Goal: Information Seeking & Learning: Learn about a topic

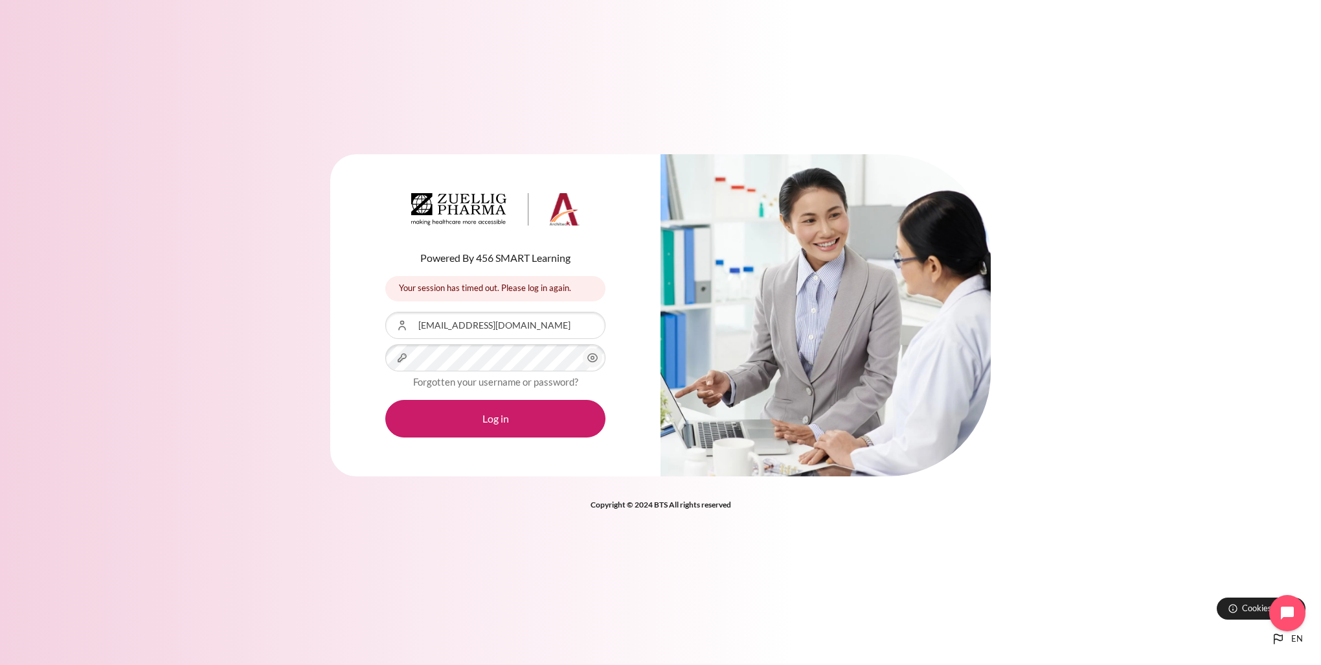
click at [385, 400] on button "Log in" at bounding box center [495, 419] width 220 height 38
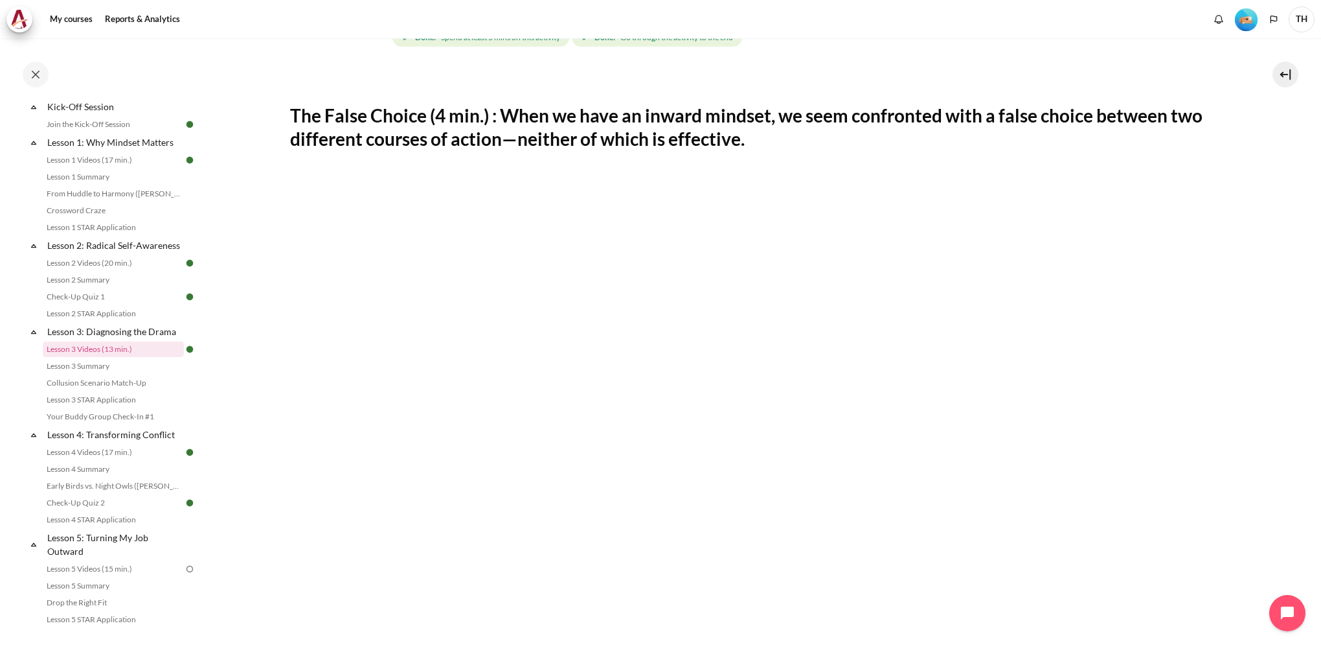
scroll to position [511, 0]
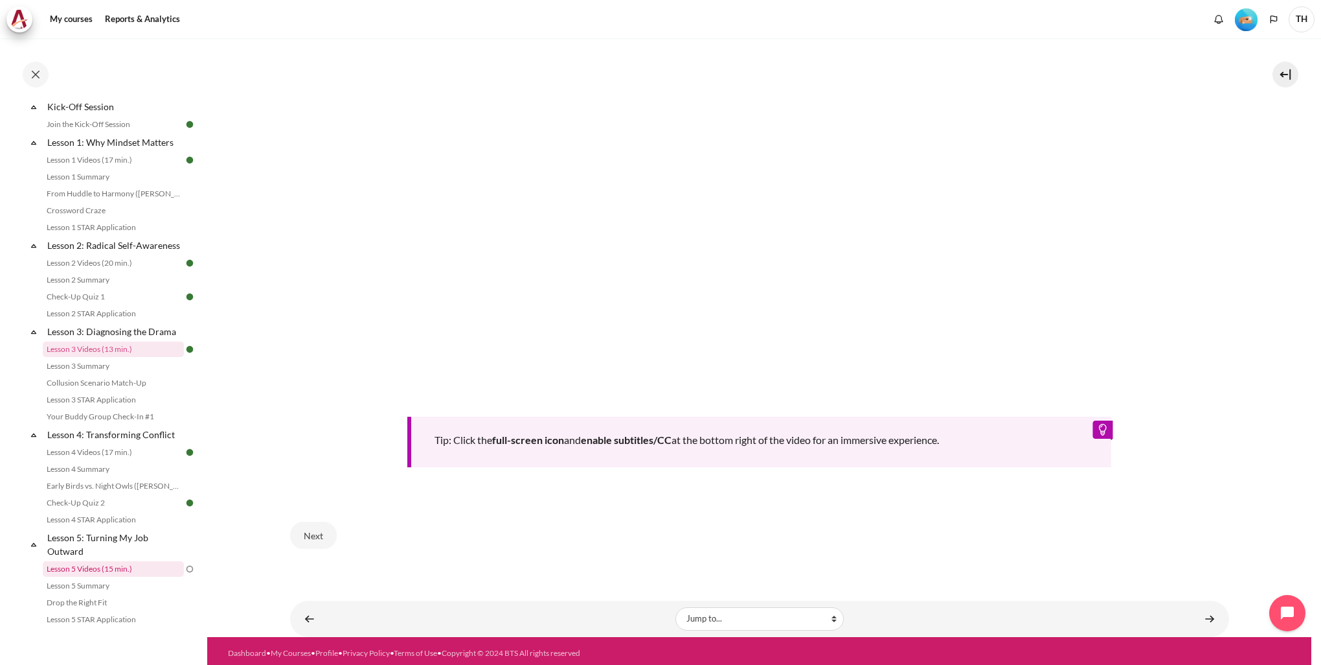
click at [132, 576] on link "Lesson 5 Videos (15 min.)" at bounding box center [113, 569] width 141 height 16
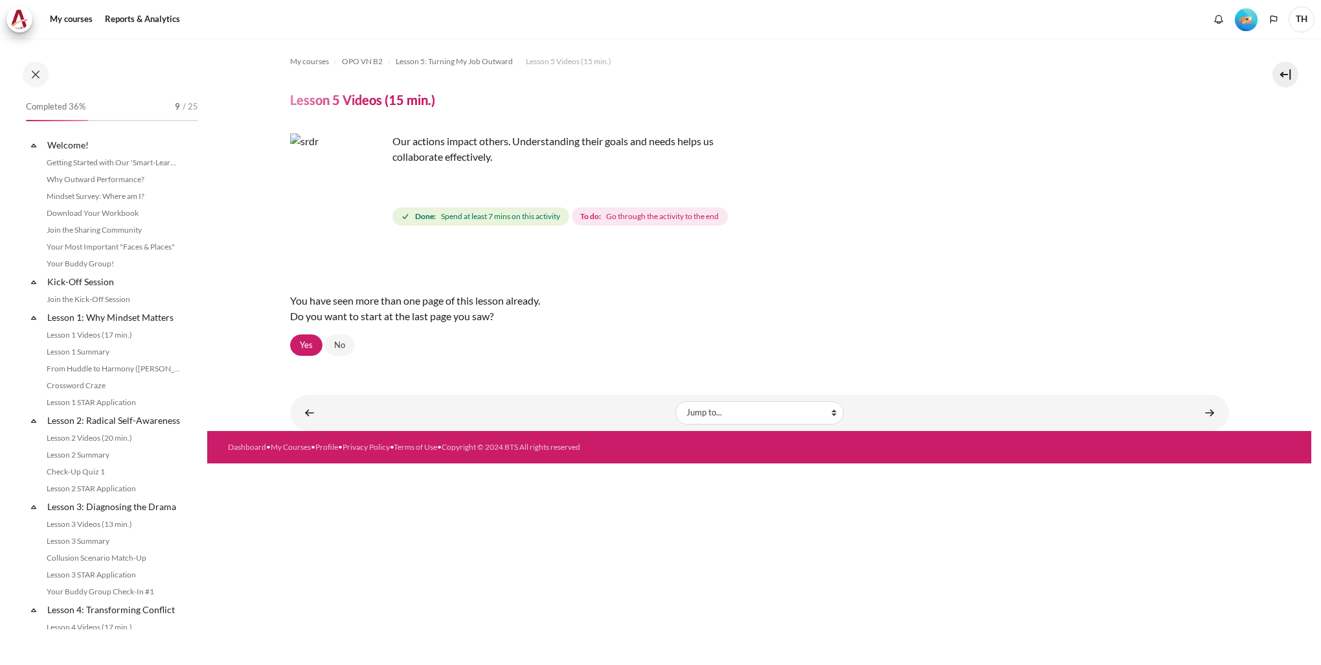
scroll to position [394, 0]
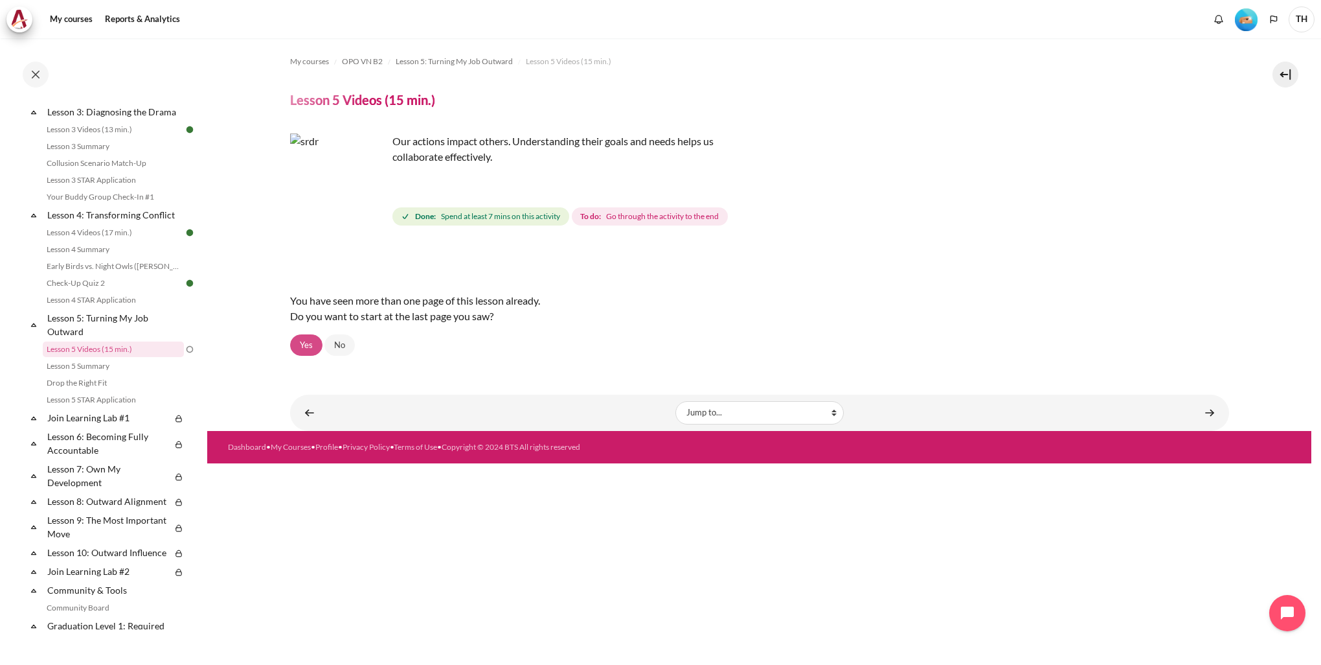
click at [310, 345] on link "Yes" at bounding box center [306, 345] width 32 height 22
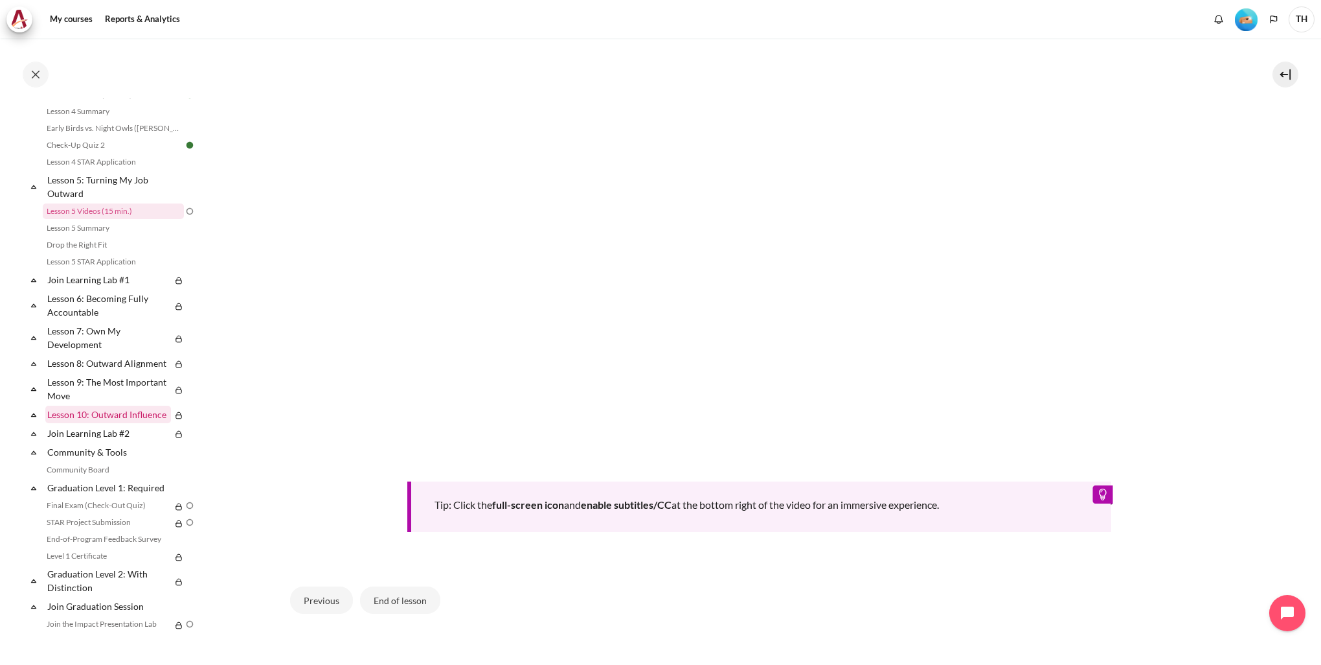
scroll to position [611, 0]
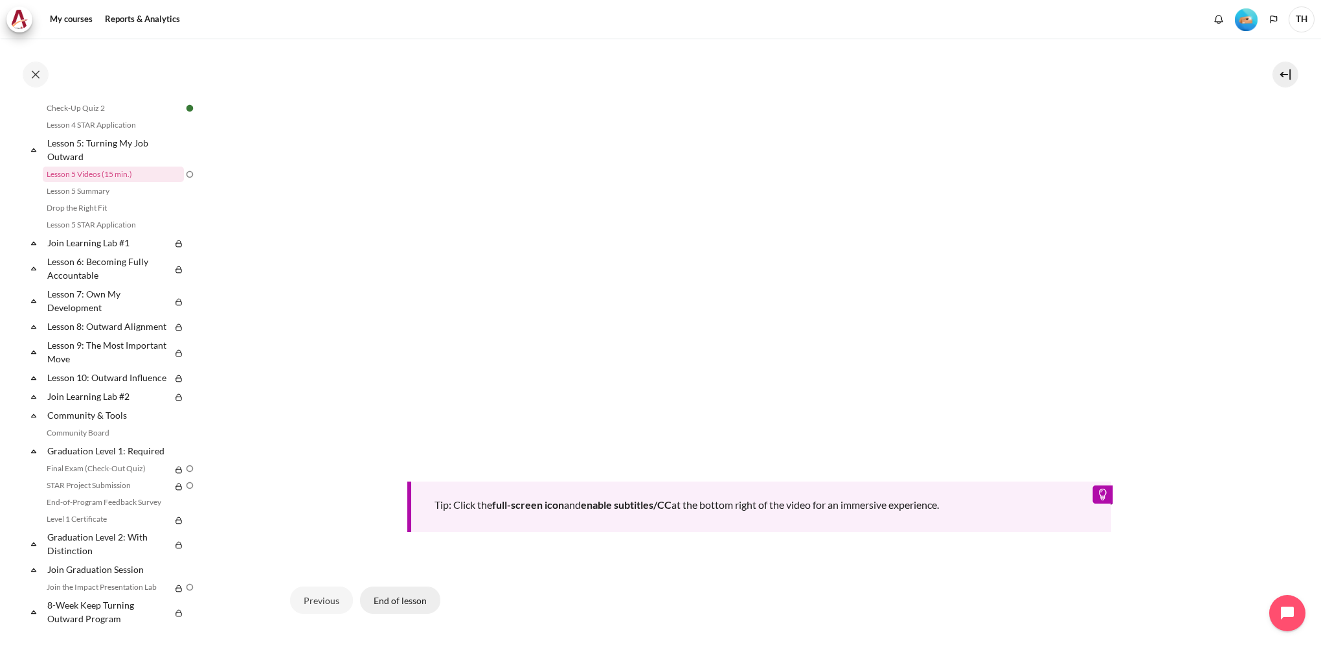
click at [411, 595] on button "End of lesson" at bounding box center [400, 599] width 80 height 27
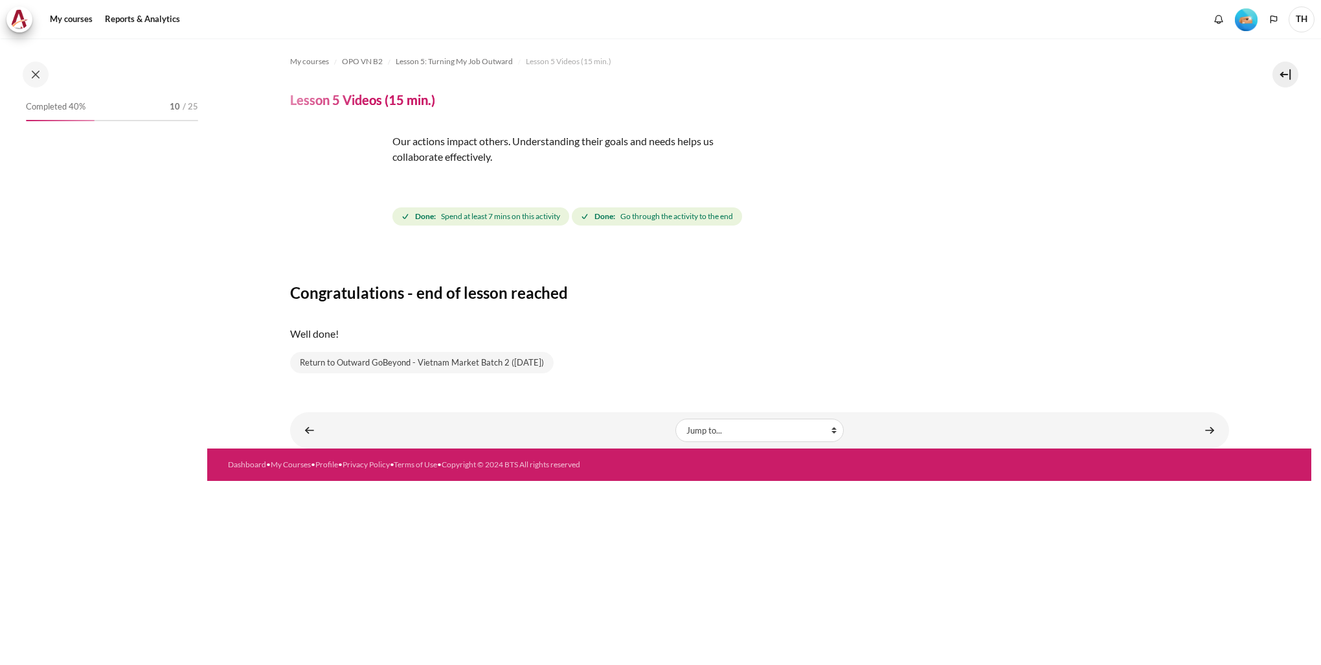
scroll to position [394, 0]
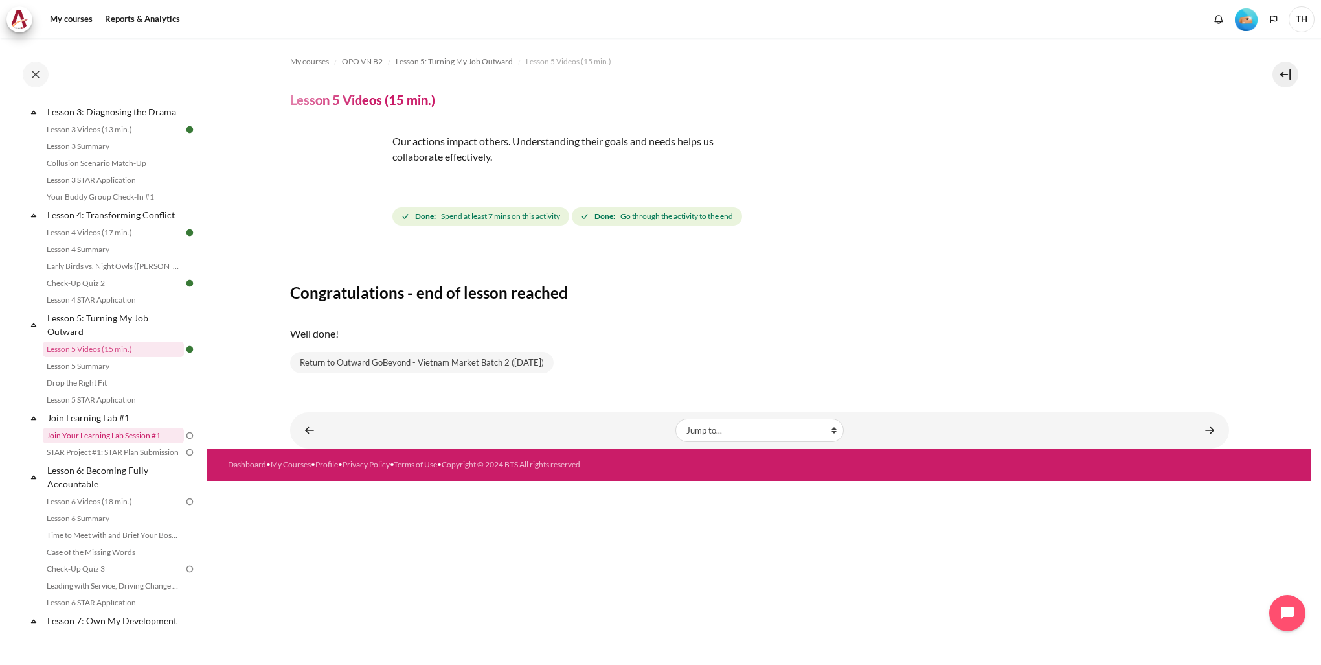
click at [139, 443] on link "Join Your Learning Lab Session #1" at bounding box center [113, 435] width 141 height 16
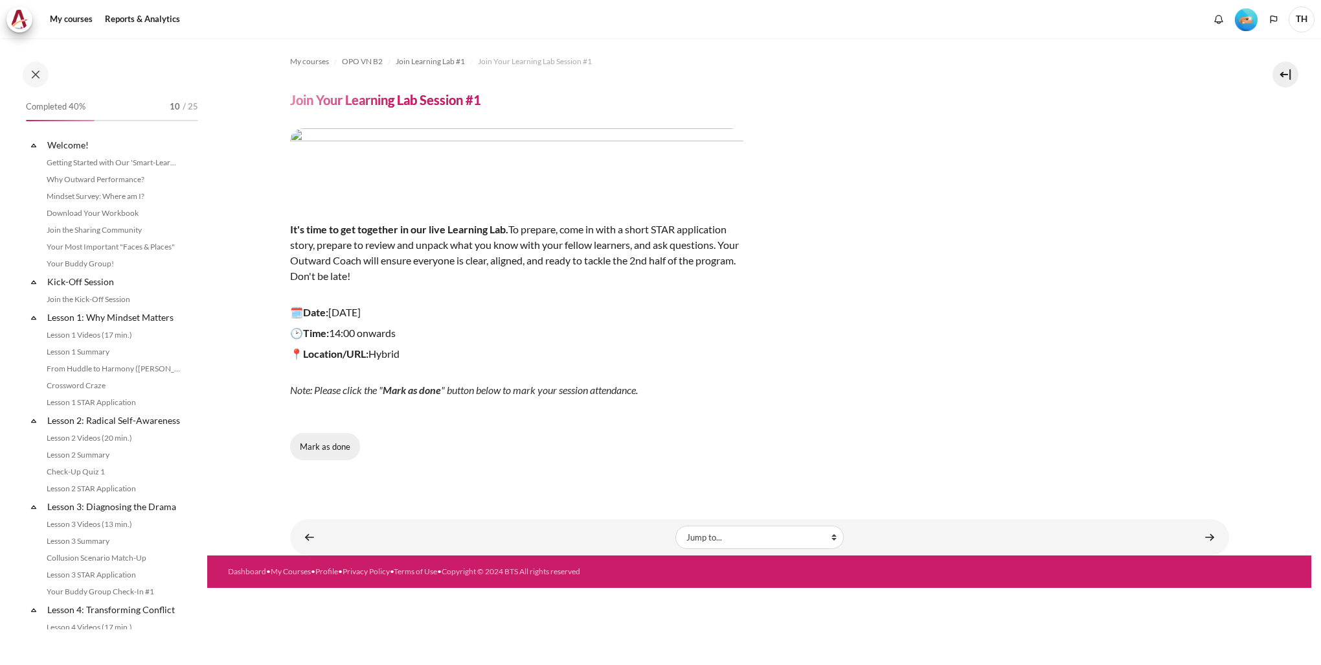
scroll to position [481, 0]
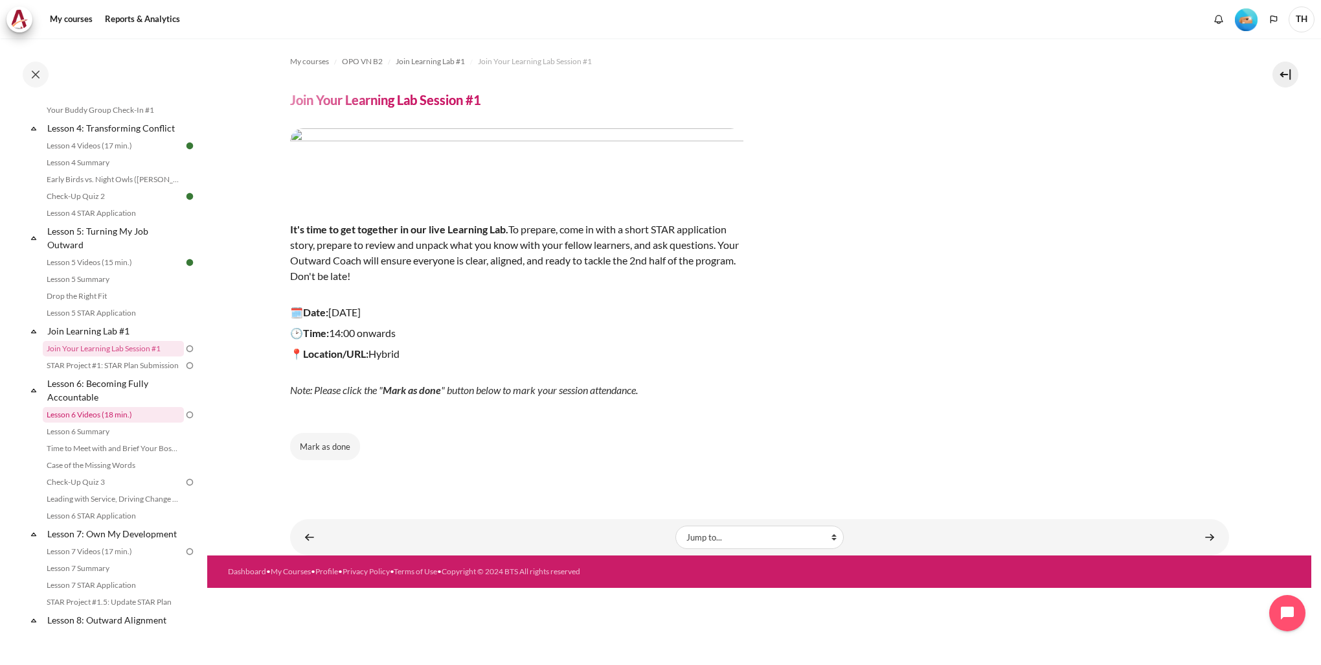
click at [163, 422] on link "Lesson 6 Videos (18 min.)" at bounding box center [113, 415] width 141 height 16
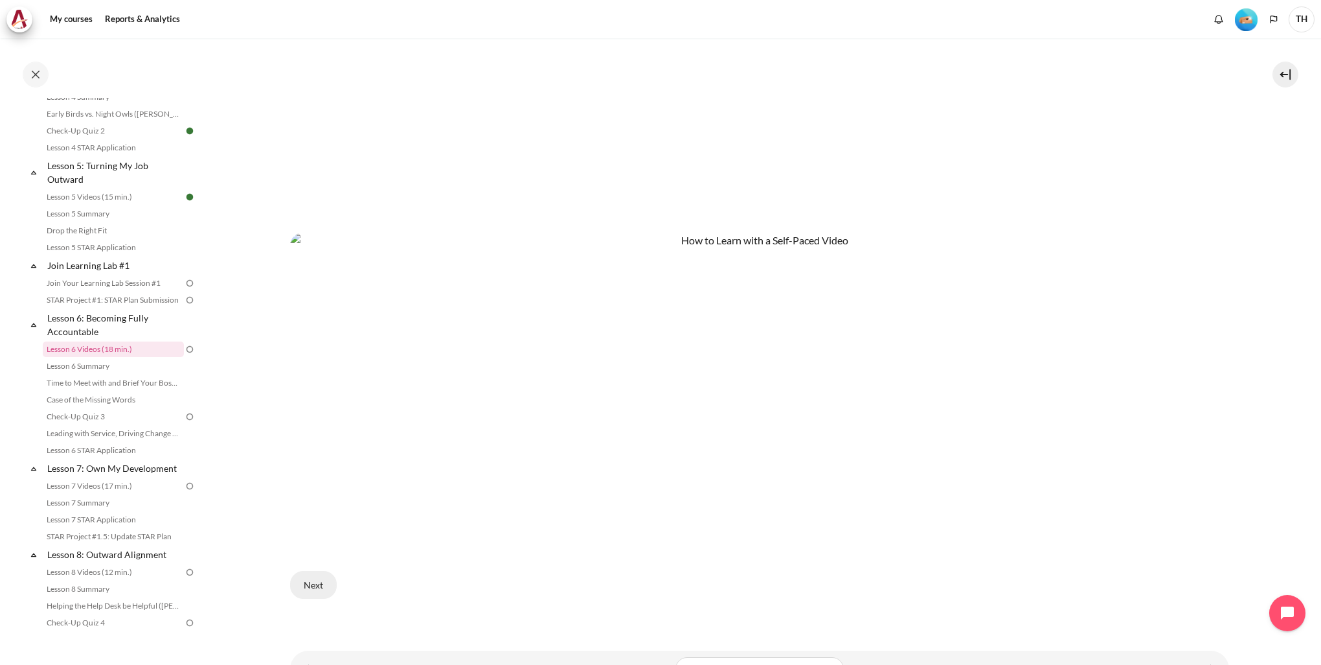
scroll to position [698, 0]
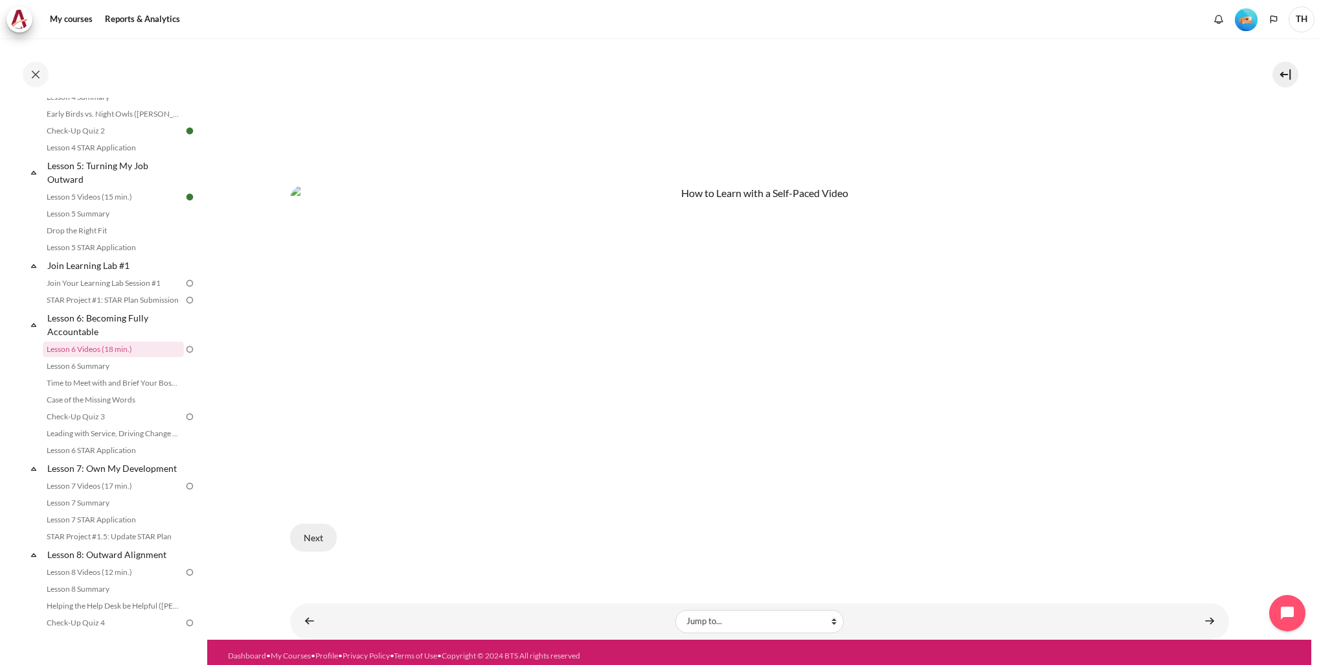
click at [326, 532] on button "Next" at bounding box center [313, 536] width 47 height 27
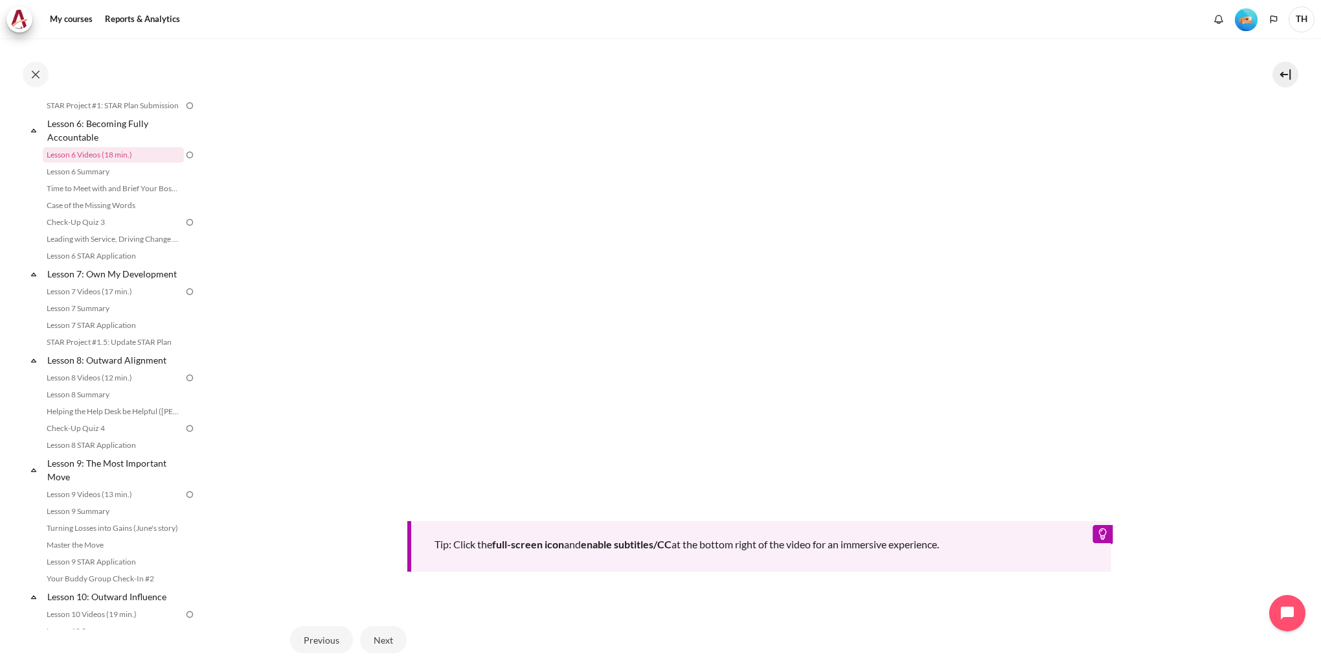
scroll to position [495, 0]
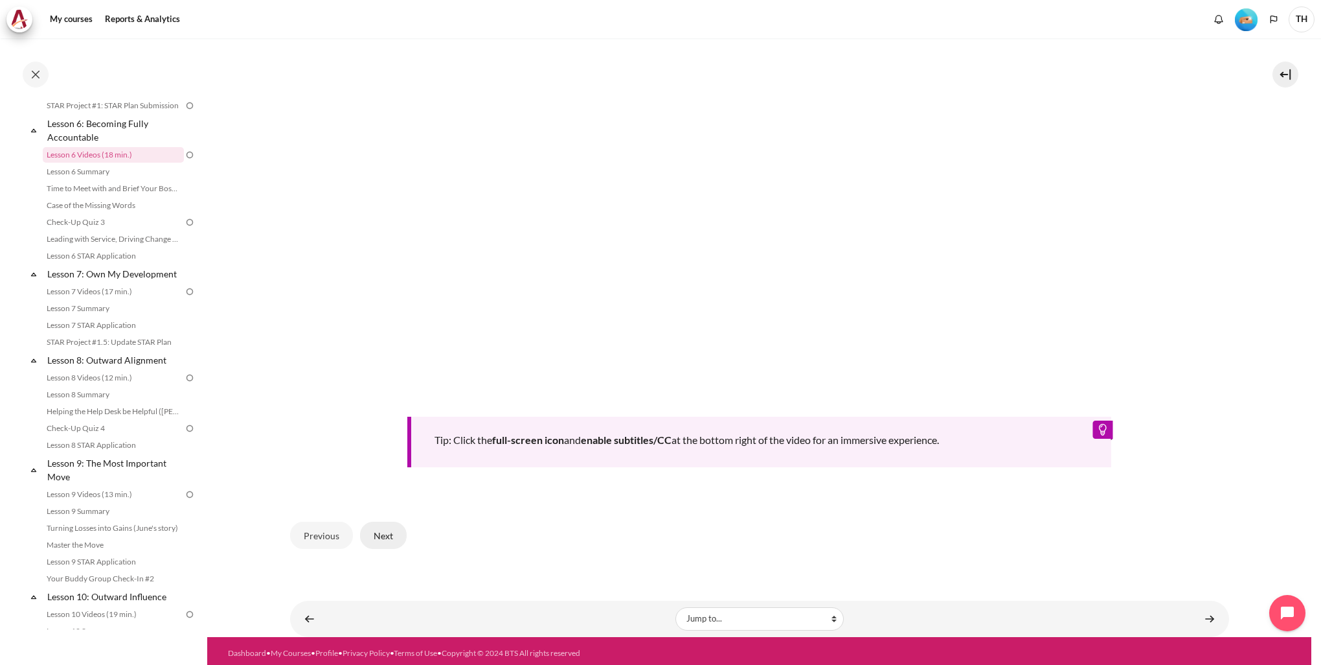
click at [370, 537] on button "Next" at bounding box center [383, 534] width 47 height 27
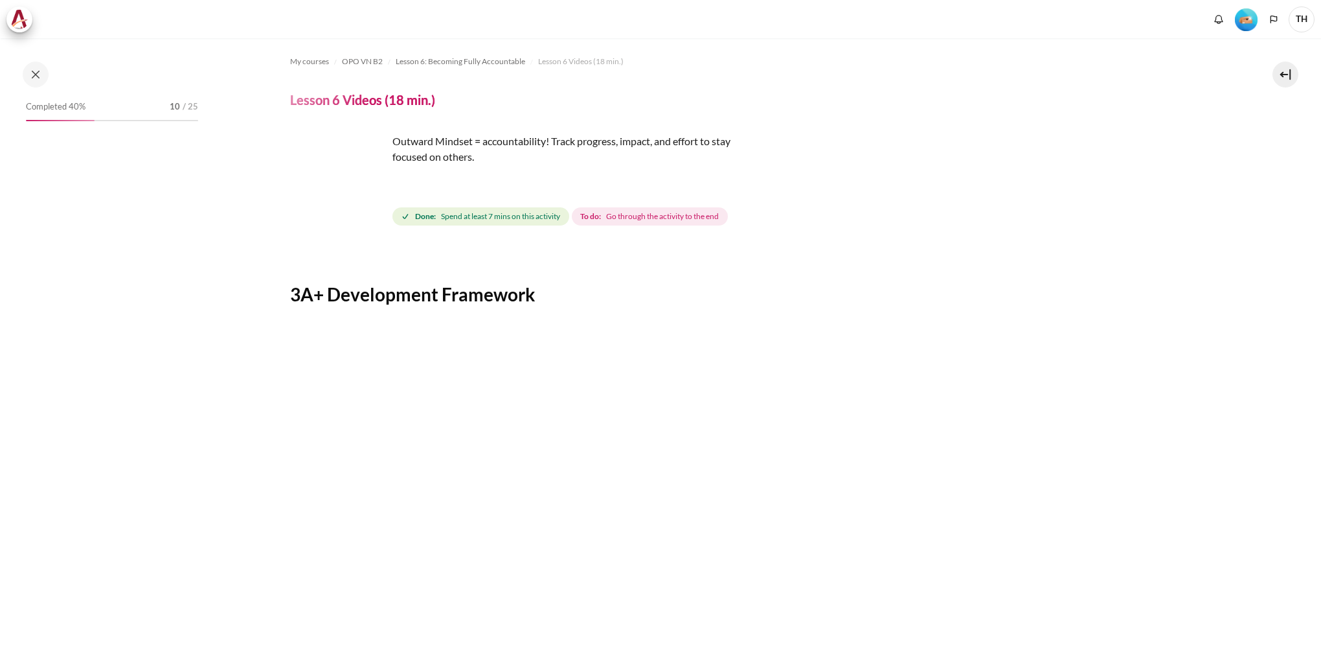
scroll to position [303, 0]
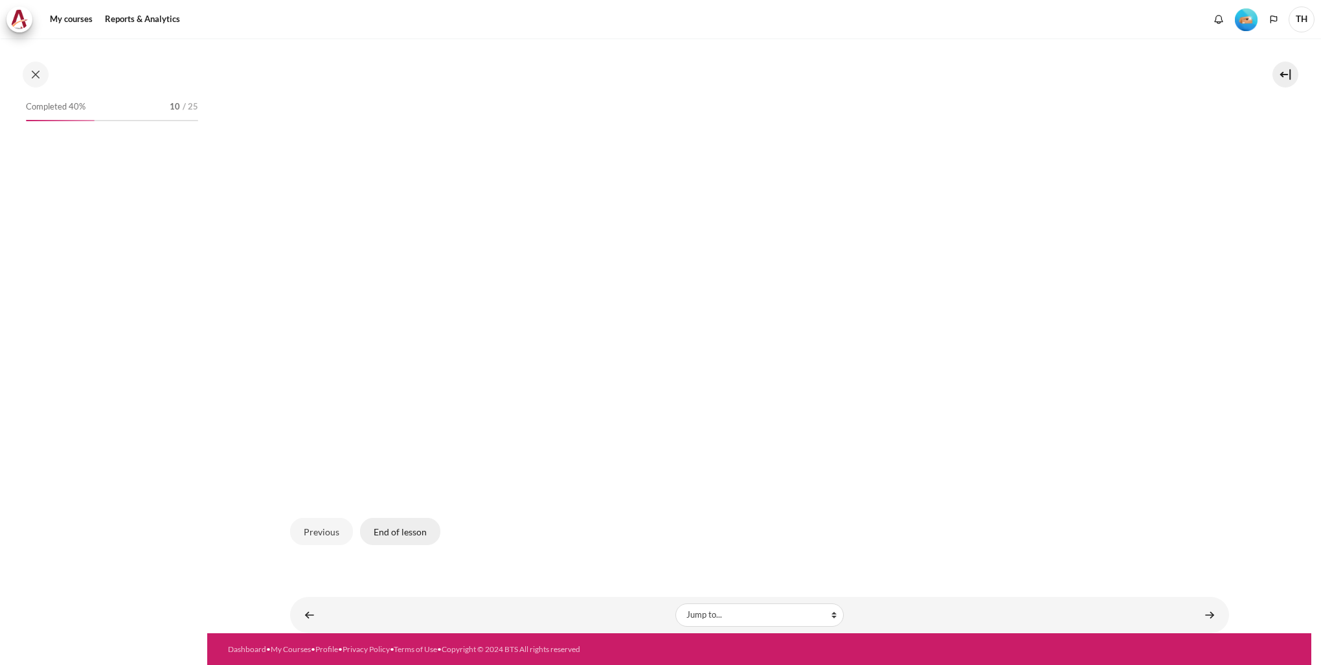
click at [400, 536] on button "End of lesson" at bounding box center [400, 530] width 80 height 27
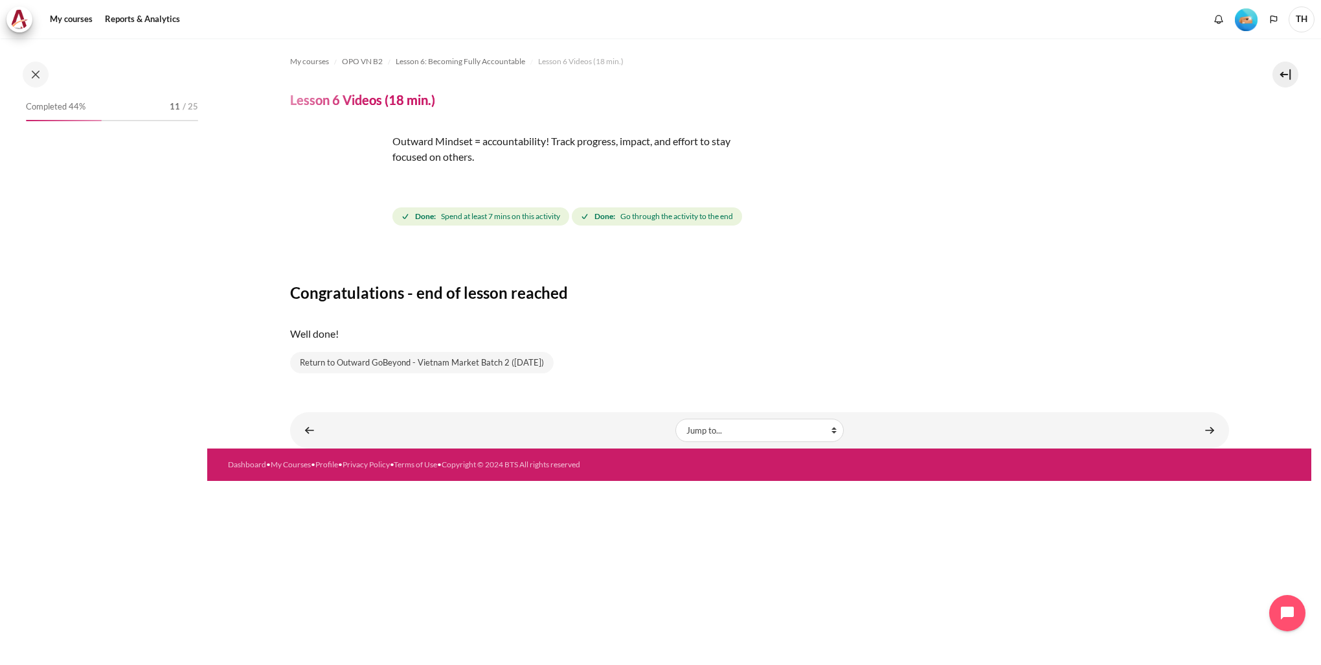
scroll to position [547, 0]
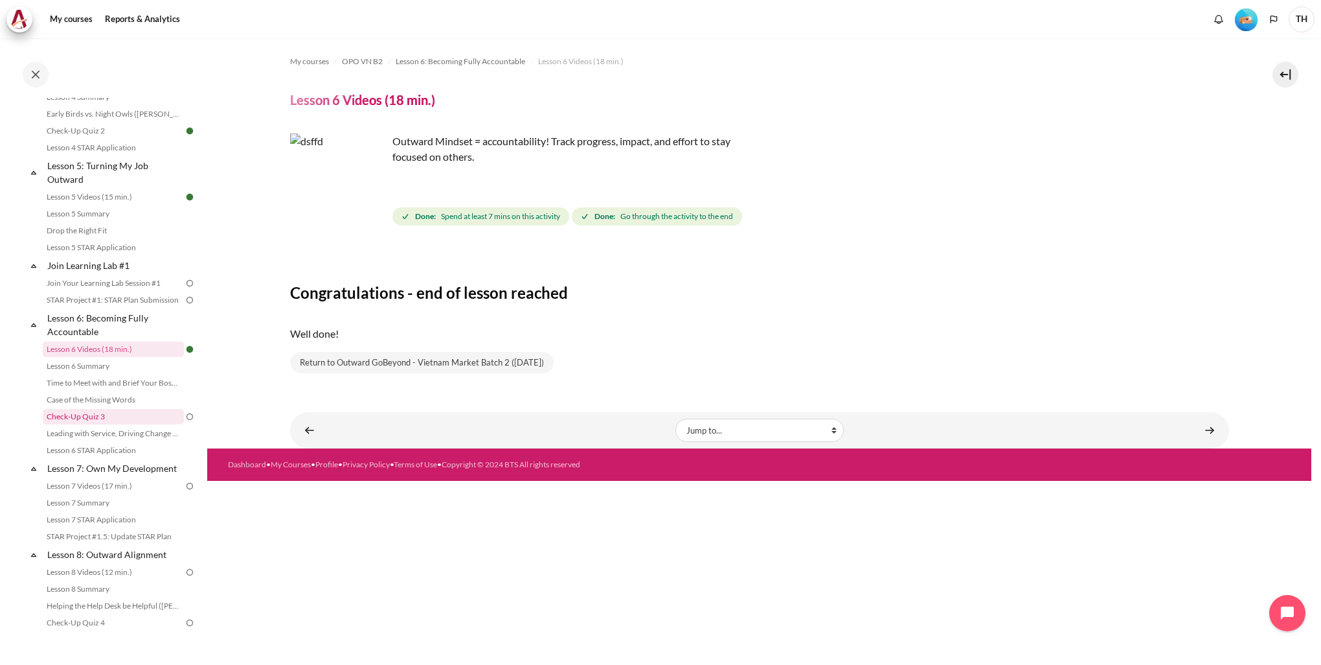
click at [140, 424] on link "Check-Up Quiz 3" at bounding box center [113, 417] width 141 height 16
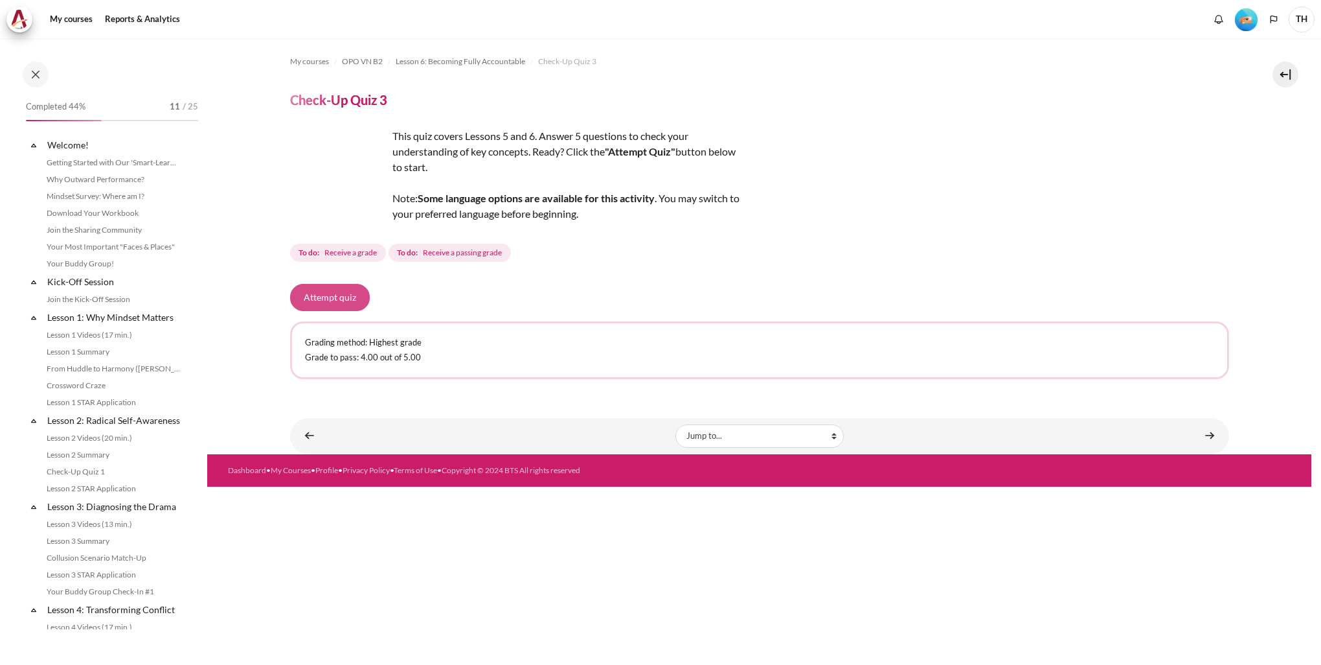
scroll to position [614, 0]
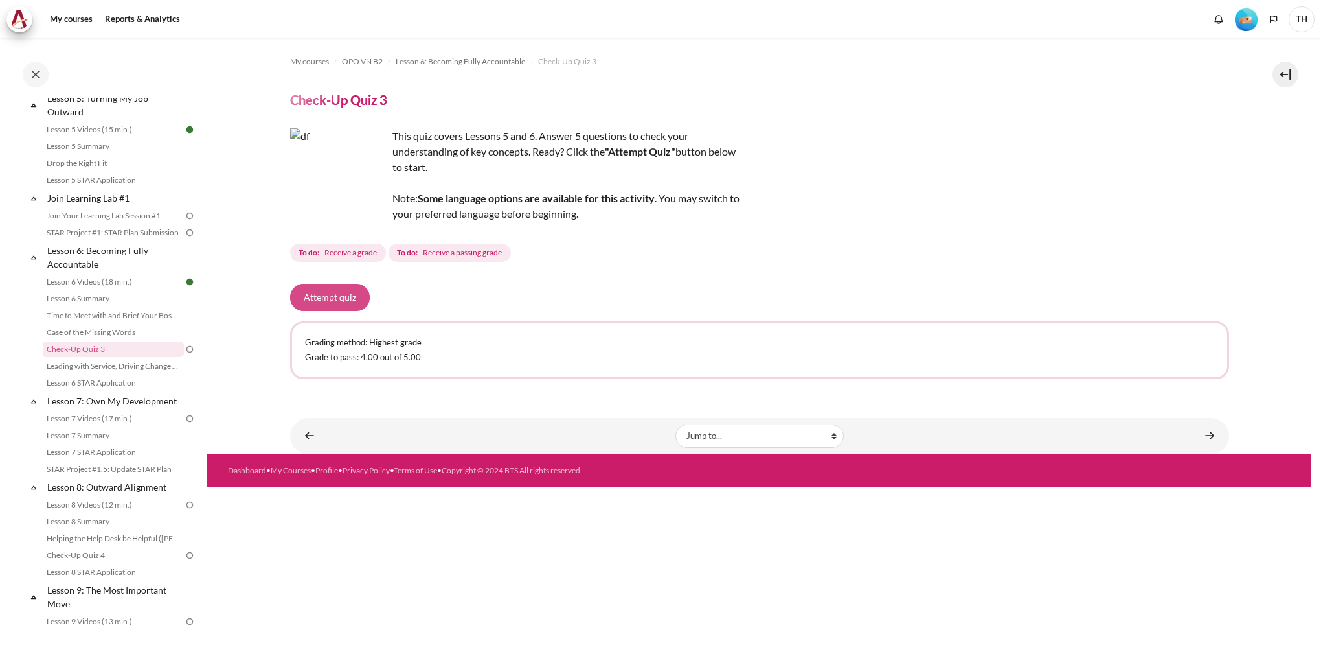
click at [326, 292] on button "Attempt quiz" at bounding box center [330, 297] width 80 height 27
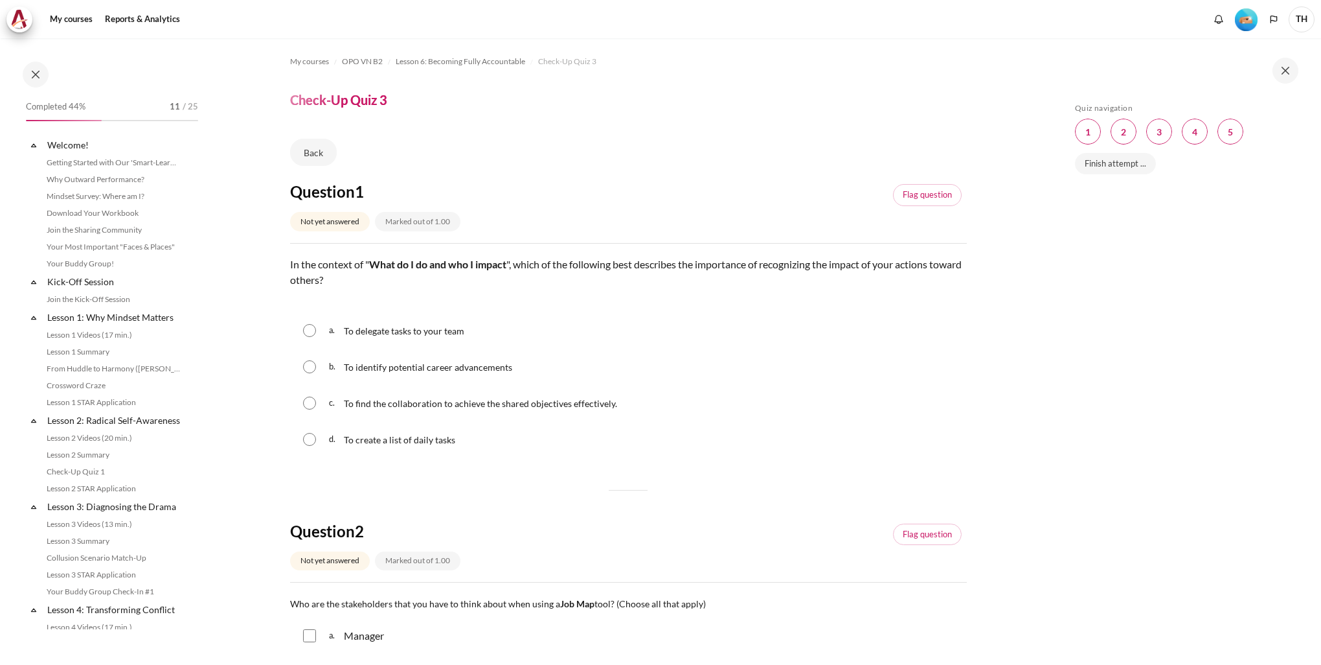
scroll to position [614, 0]
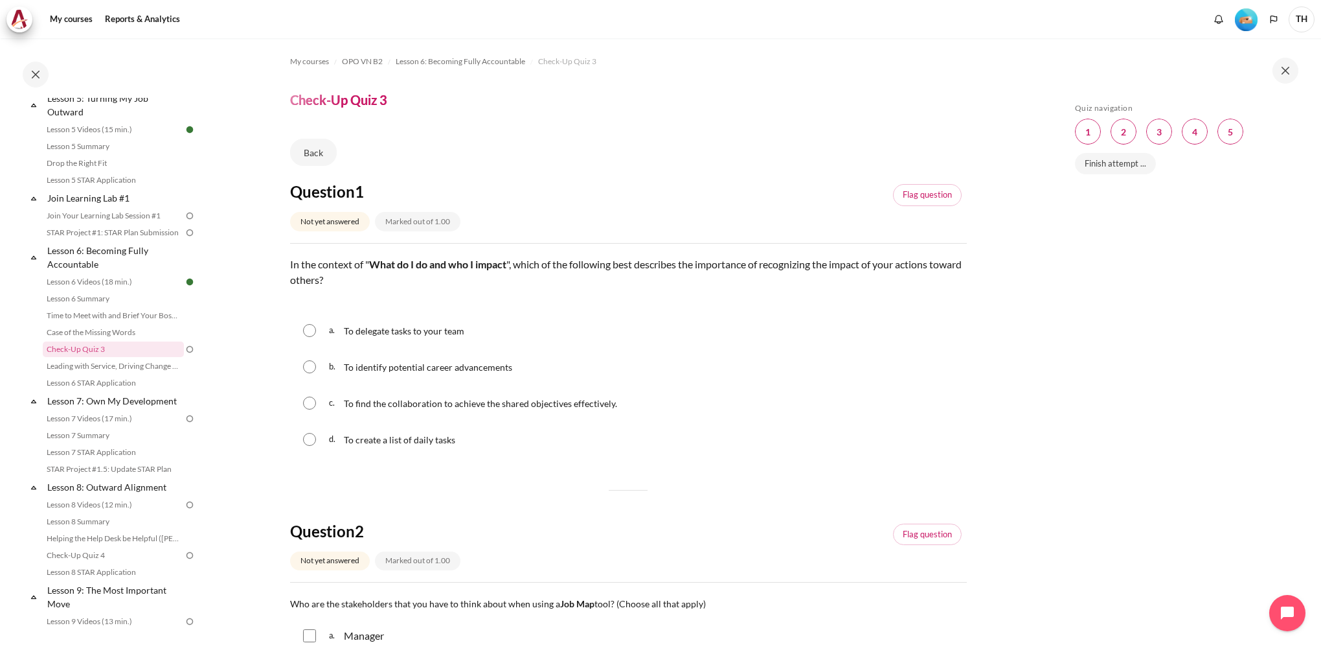
click at [365, 404] on span "To find the collaboration to achieve the shared objectives effectively." at bounding box center [480, 403] width 273 height 11
radio input "true"
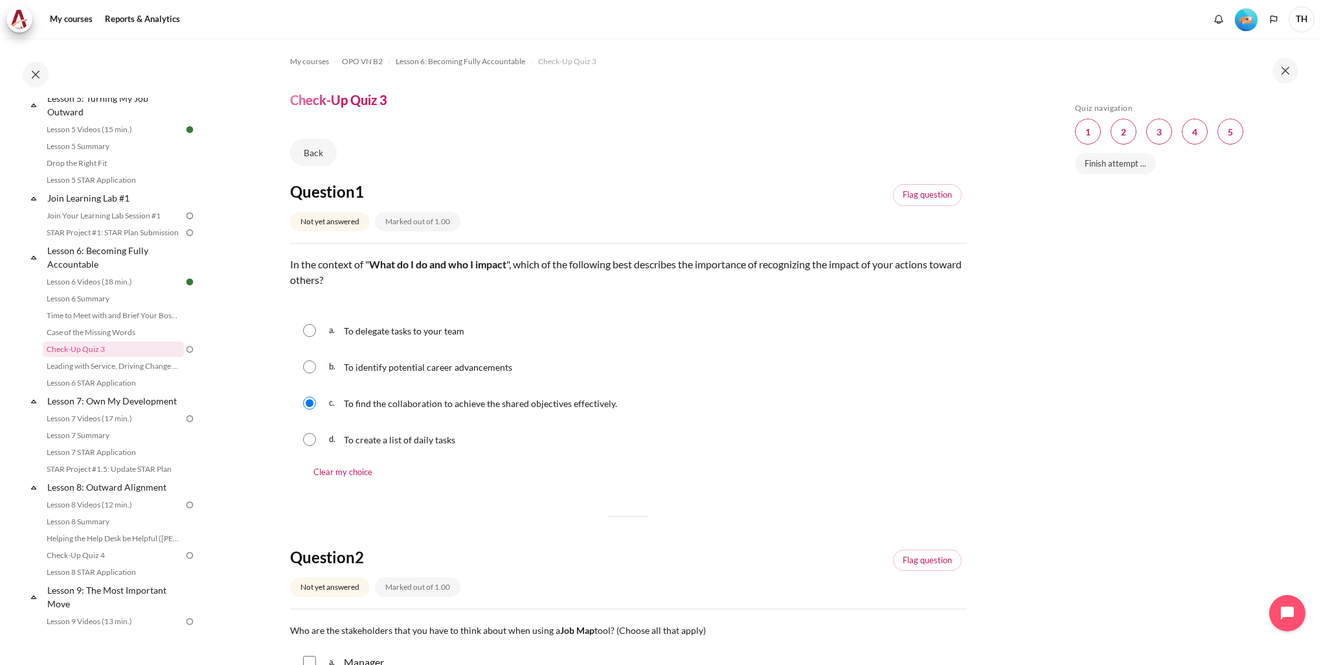
scroll to position [324, 0]
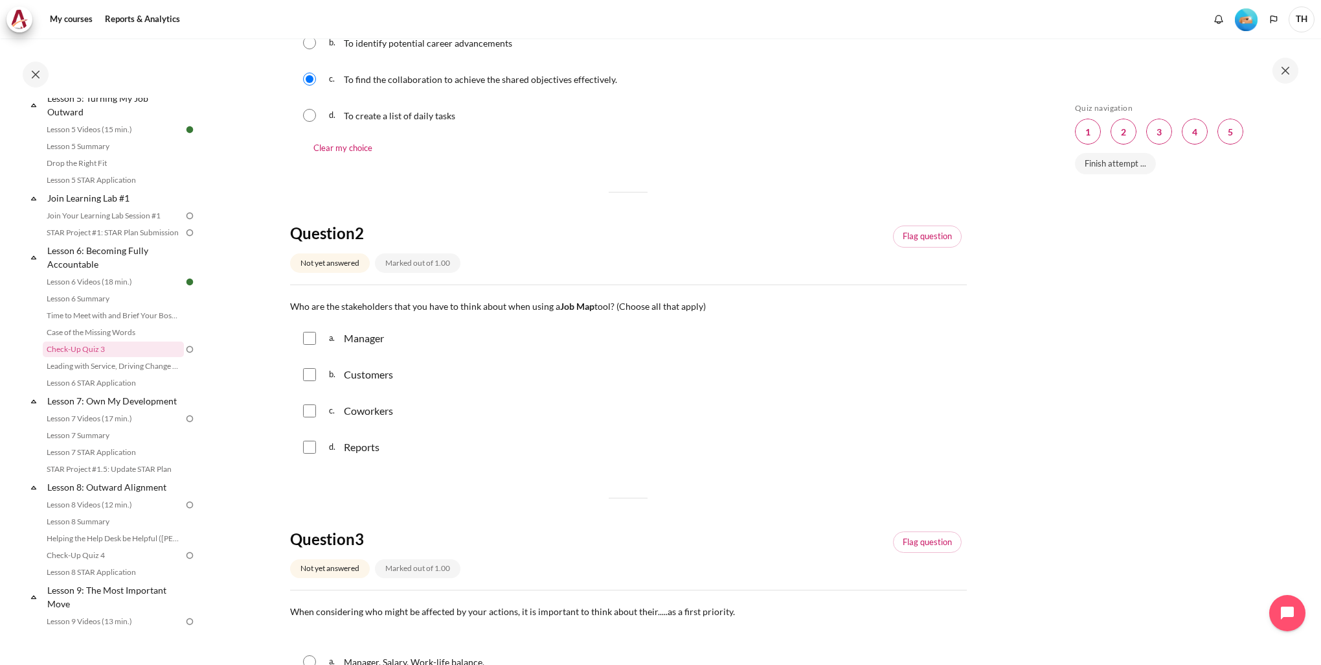
drag, startPoint x: 332, startPoint y: 337, endPoint x: 324, endPoint y: 339, distance: 8.2
click at [332, 337] on span "a." at bounding box center [335, 338] width 12 height 16
checkbox input "true"
click at [299, 385] on div "b. Customers" at bounding box center [628, 375] width 677 height 34
click at [304, 411] on input "Content" at bounding box center [309, 410] width 13 height 13
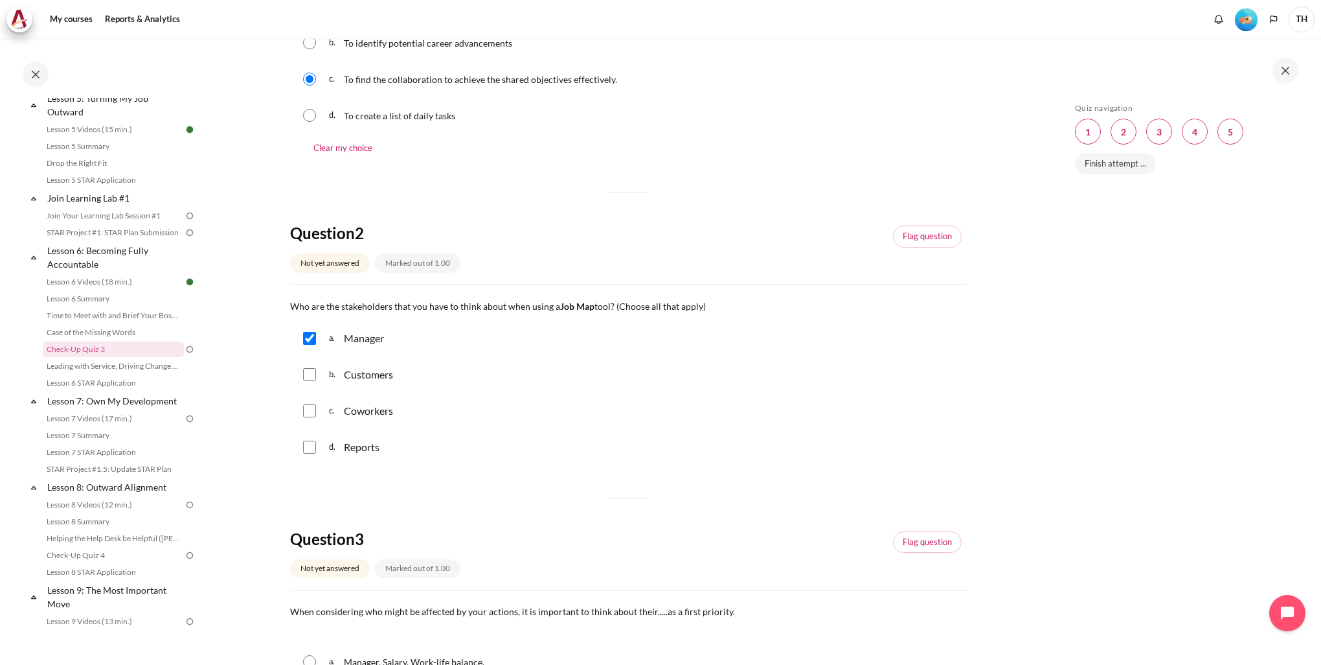
checkbox input "true"
click at [304, 444] on input "Content" at bounding box center [309, 446] width 13 height 13
checkbox input "true"
click at [303, 372] on input "Content" at bounding box center [309, 374] width 13 height 13
checkbox input "true"
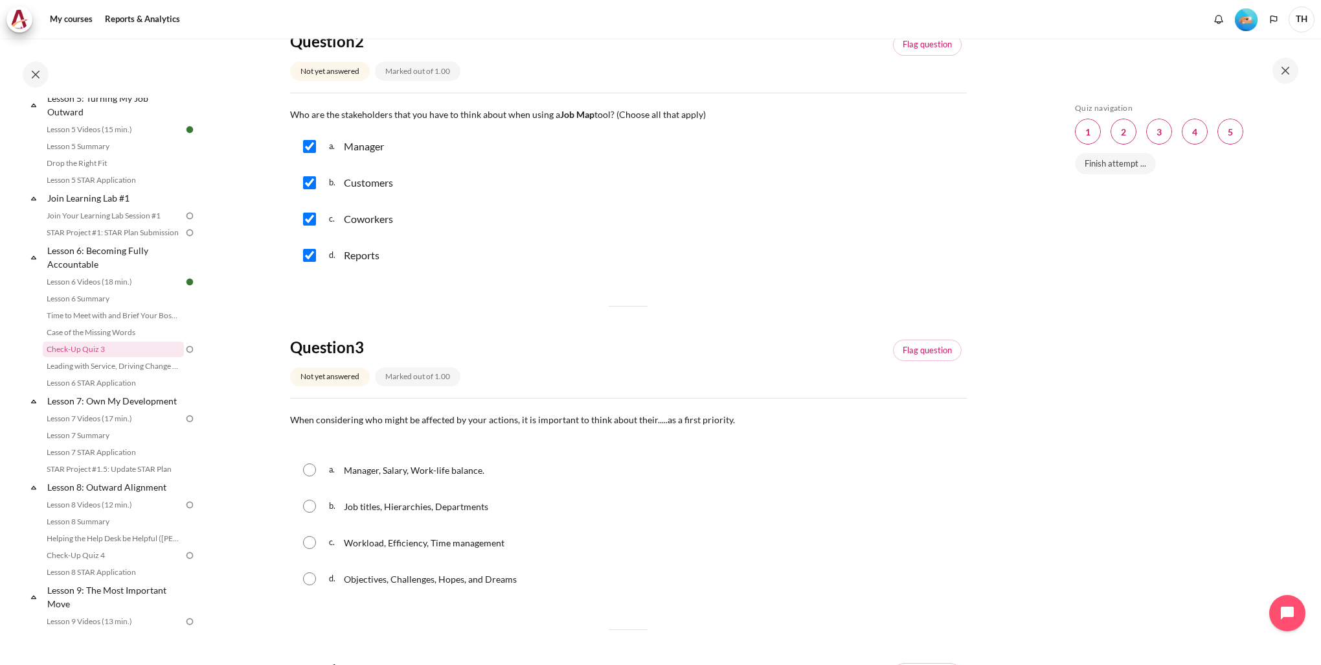
scroll to position [518, 0]
click at [320, 579] on div "d. Objectives, Challenges, Hopes, and Dreams" at bounding box center [628, 576] width 677 height 34
click at [305, 580] on input "Content" at bounding box center [309, 575] width 13 height 13
radio input "true"
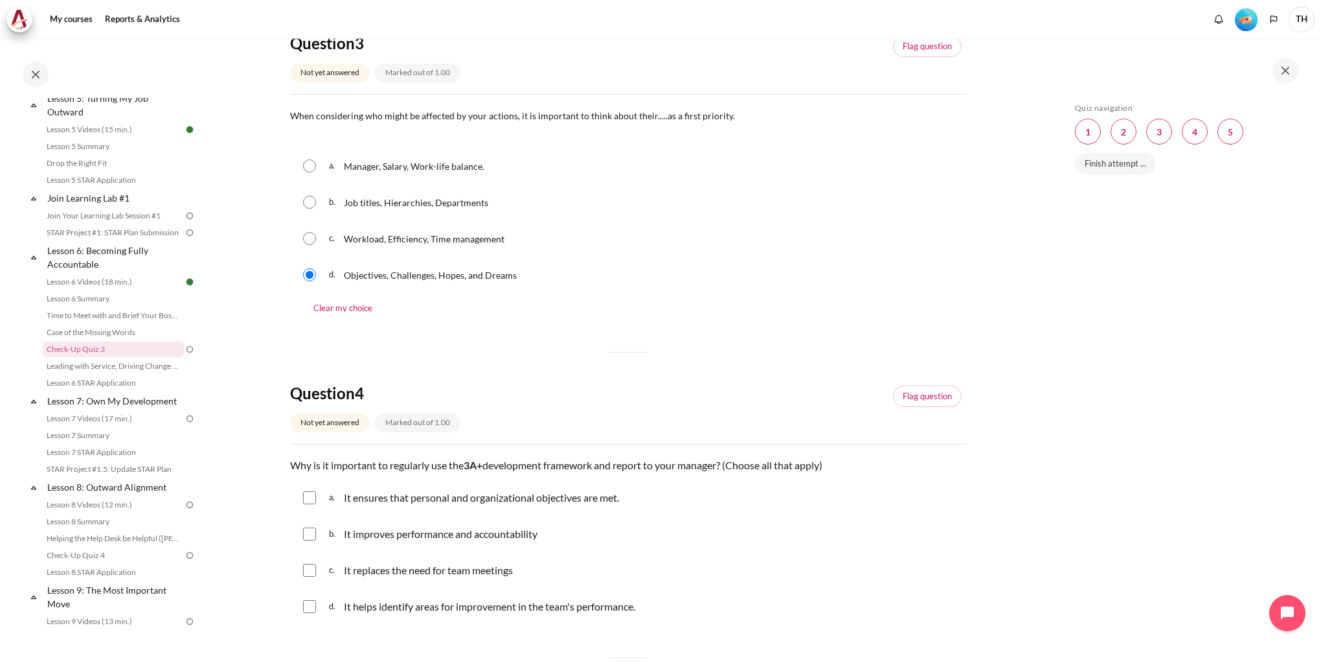
scroll to position [842, 0]
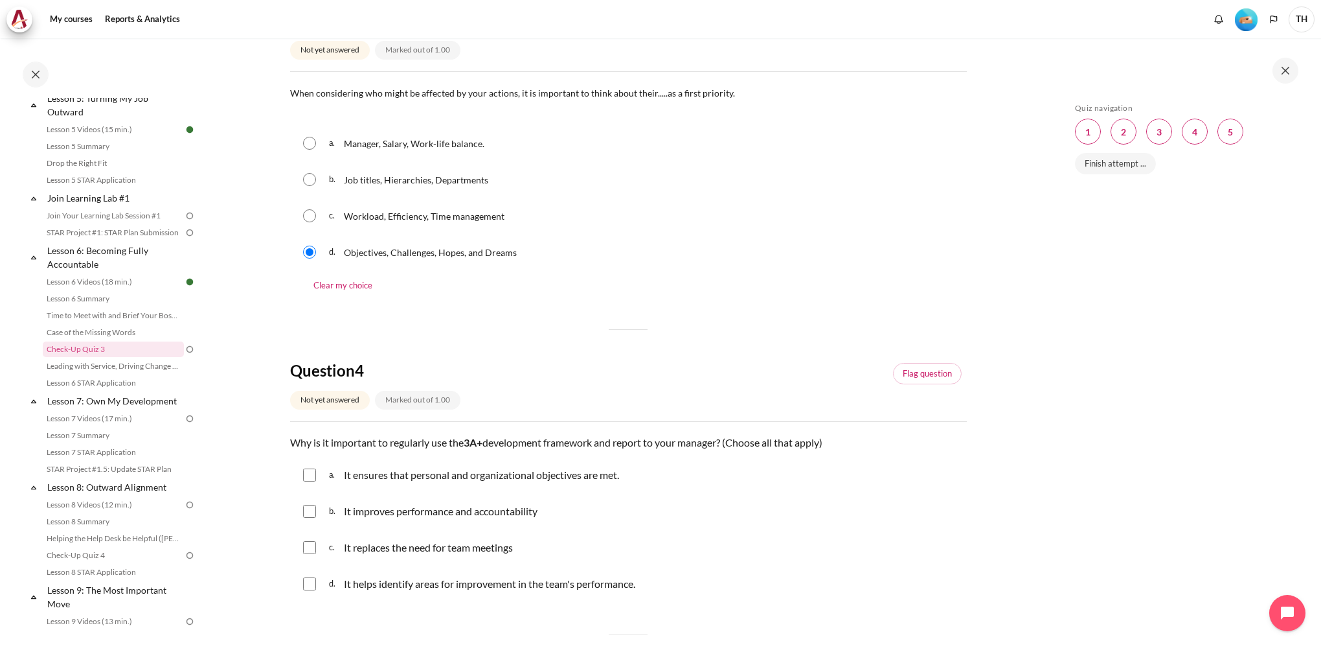
drag, startPoint x: 307, startPoint y: 478, endPoint x: 306, endPoint y: 488, distance: 10.4
click at [307, 478] on input "Content" at bounding box center [309, 474] width 13 height 13
checkbox input "true"
click at [308, 503] on div "b. It improves performance and accountability" at bounding box center [628, 511] width 677 height 34
click at [310, 587] on input "Content" at bounding box center [309, 583] width 13 height 13
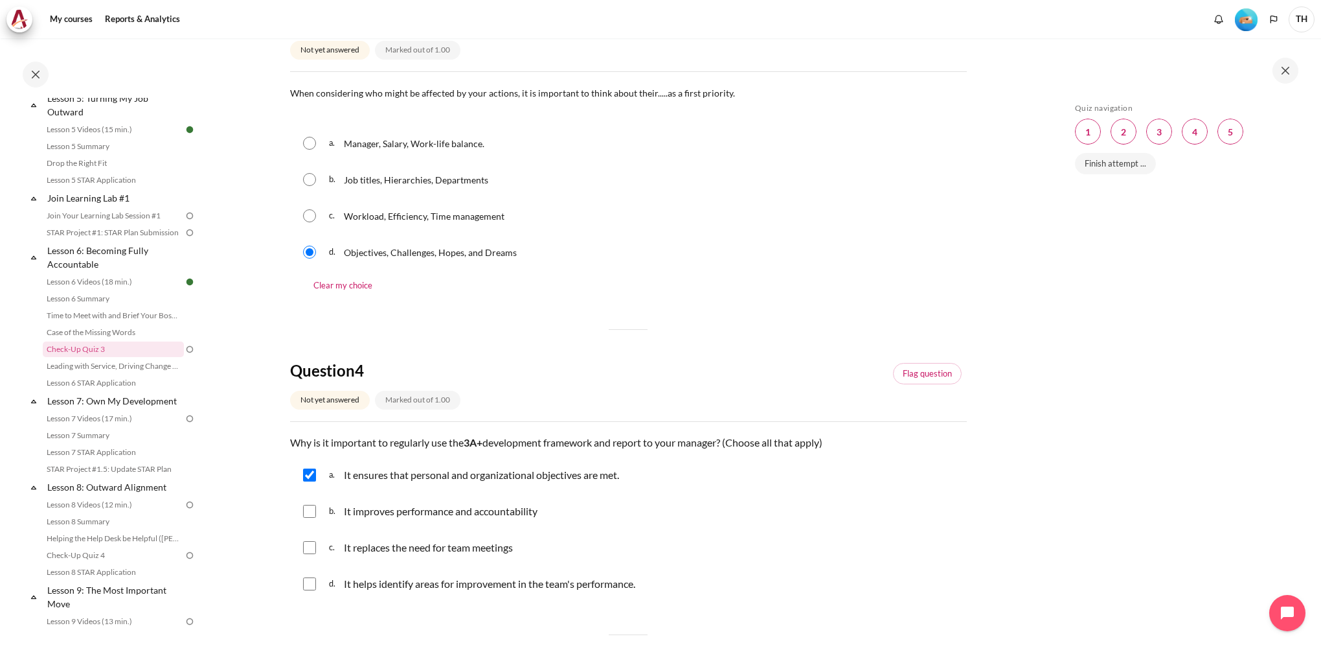
checkbox input "true"
click at [304, 517] on input "Content" at bounding box center [309, 511] width 13 height 13
checkbox input "true"
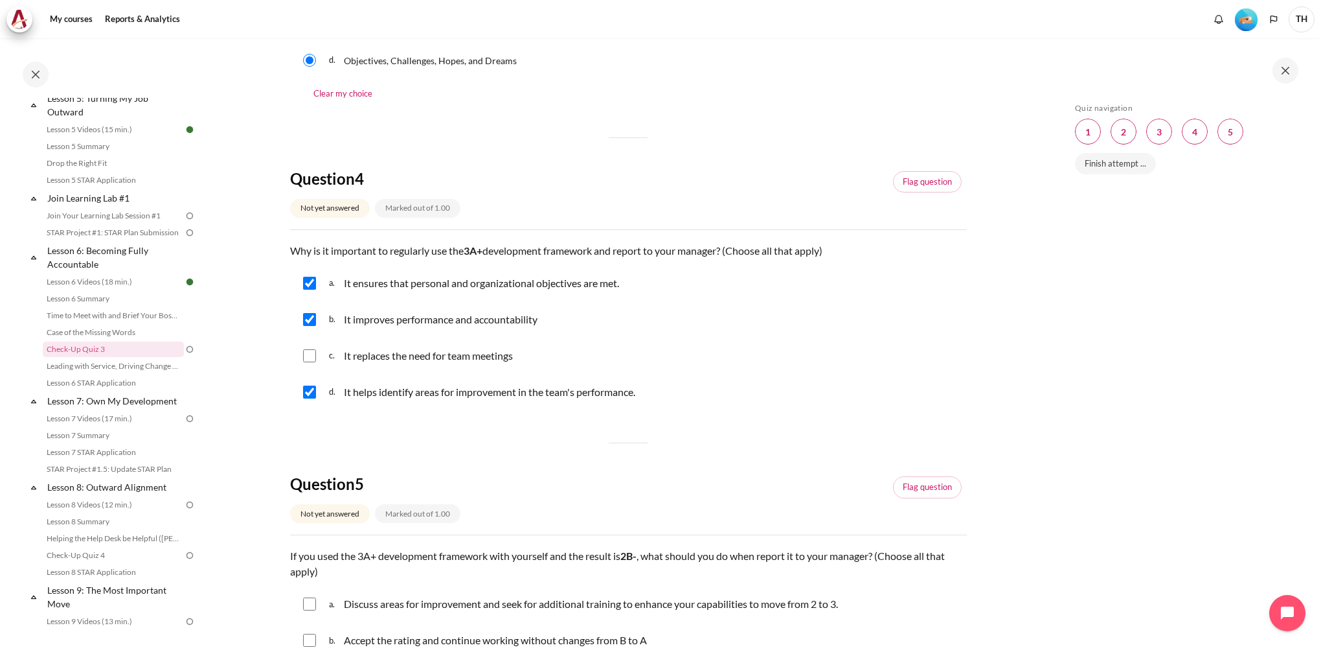
scroll to position [1166, 0]
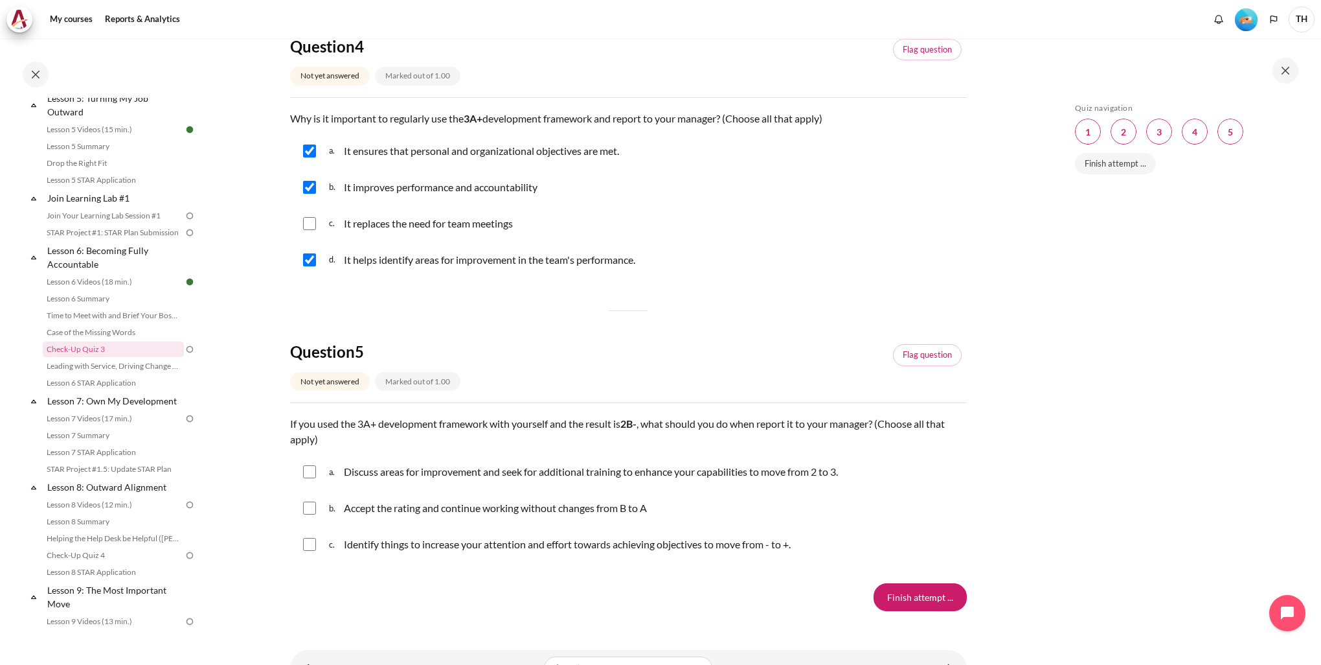
click at [306, 478] on input "Content" at bounding box center [309, 471] width 13 height 13
checkbox input "true"
click at [317, 545] on div "c. Identify things to increase your attention and effort towards achieving obje…" at bounding box center [628, 544] width 677 height 34
click at [313, 545] on input "Content" at bounding box center [309, 544] width 13 height 13
checkbox input "true"
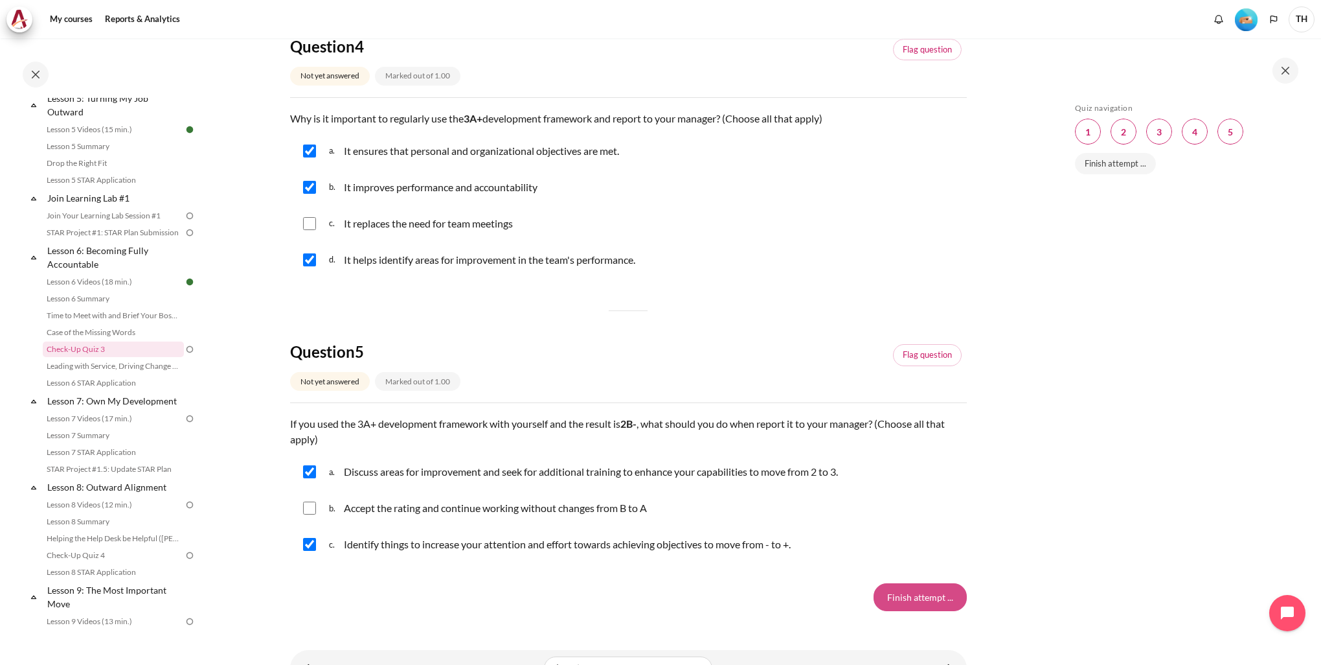
click at [916, 603] on input "Finish attempt ..." at bounding box center [920, 596] width 93 height 27
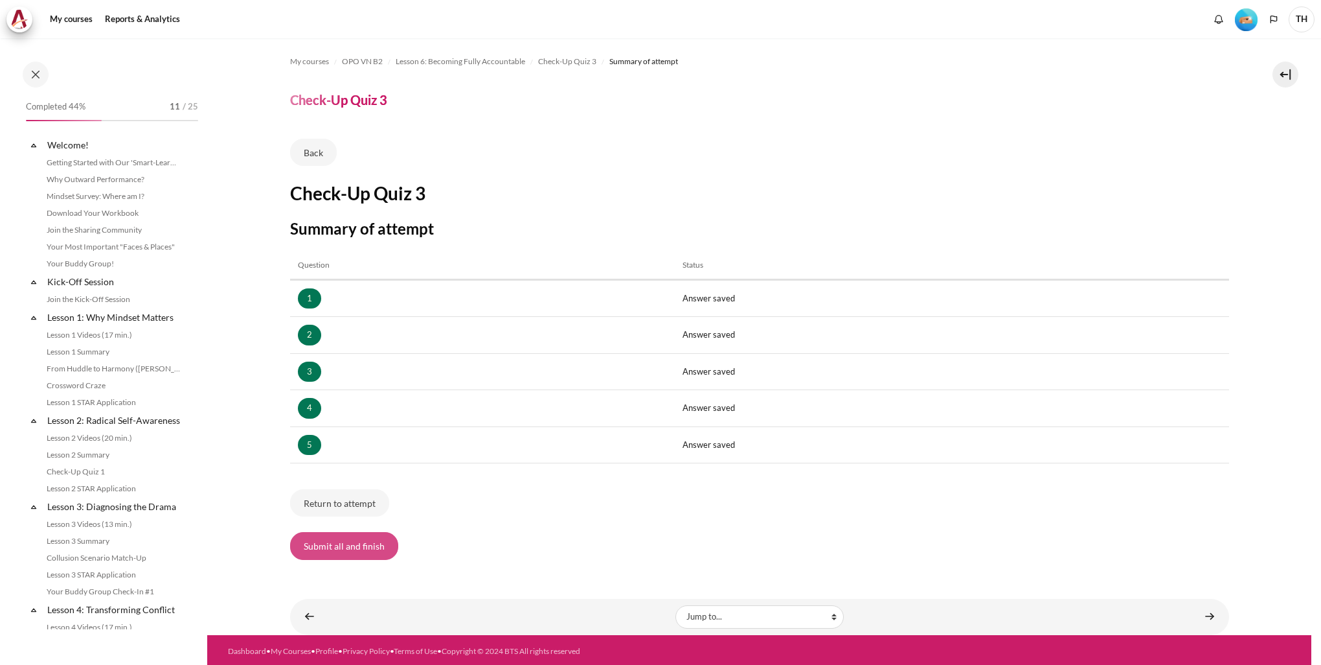
scroll to position [614, 0]
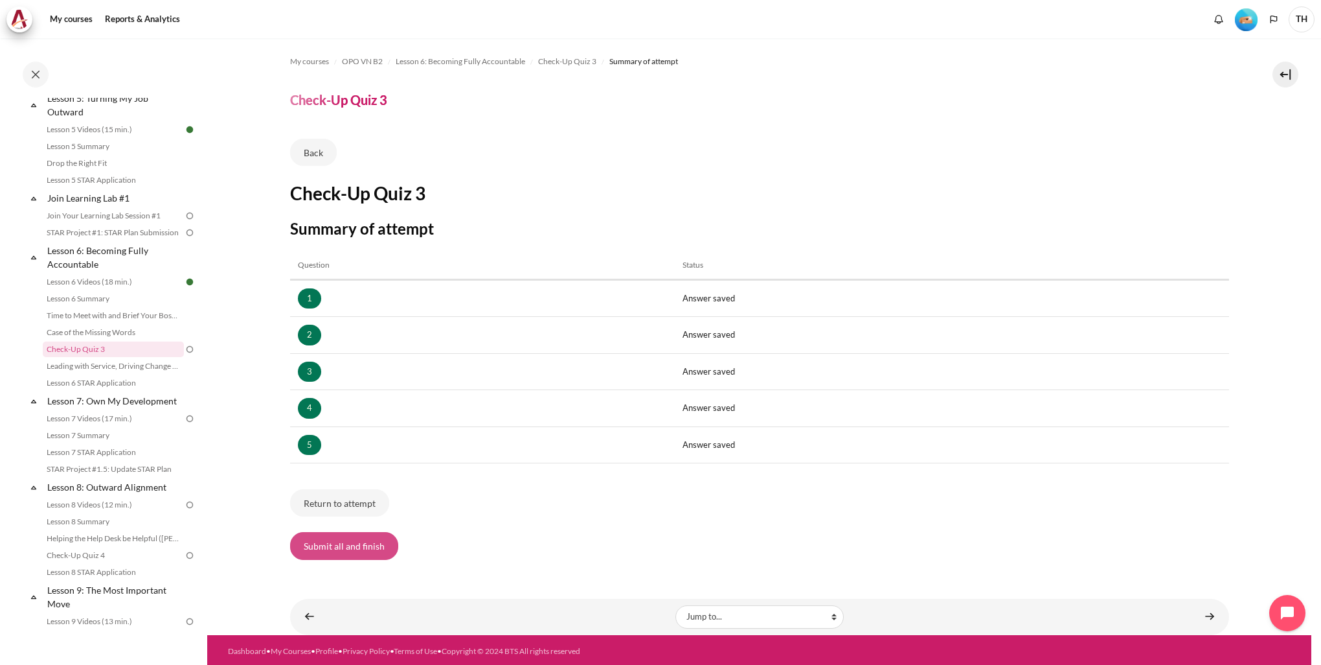
click at [319, 547] on button "Submit all and finish" at bounding box center [344, 545] width 108 height 27
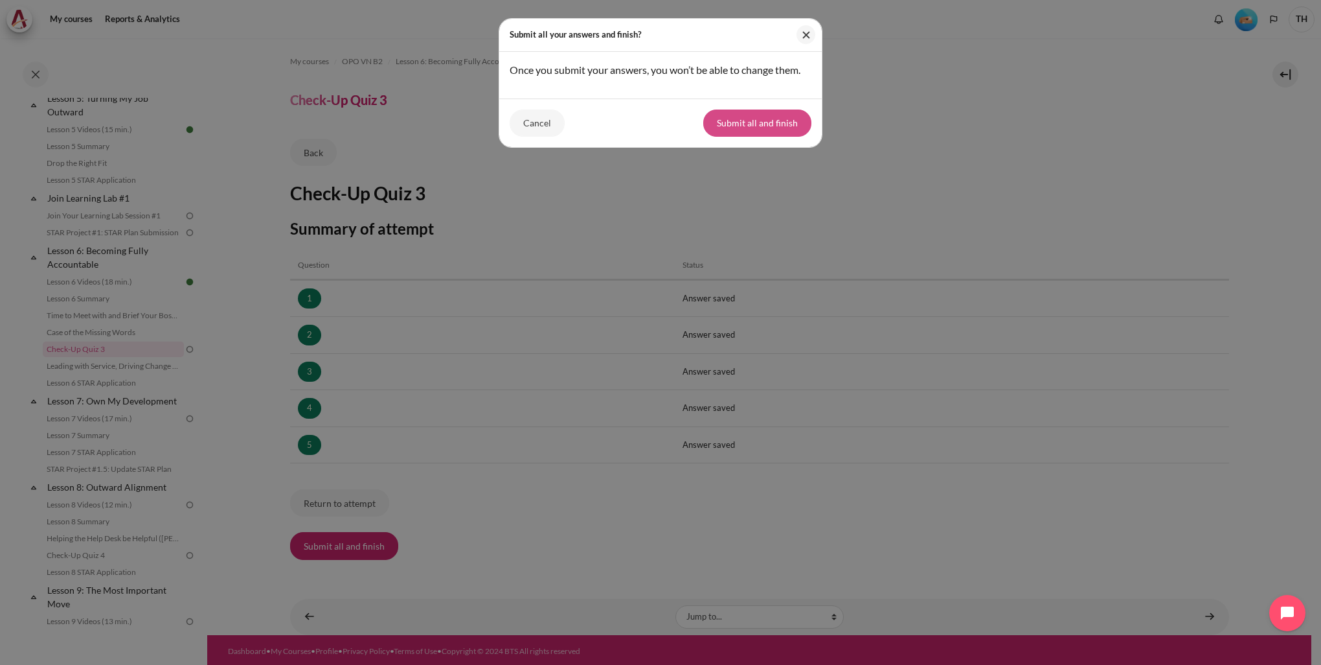
click at [741, 131] on button "Submit all and finish" at bounding box center [757, 122] width 108 height 27
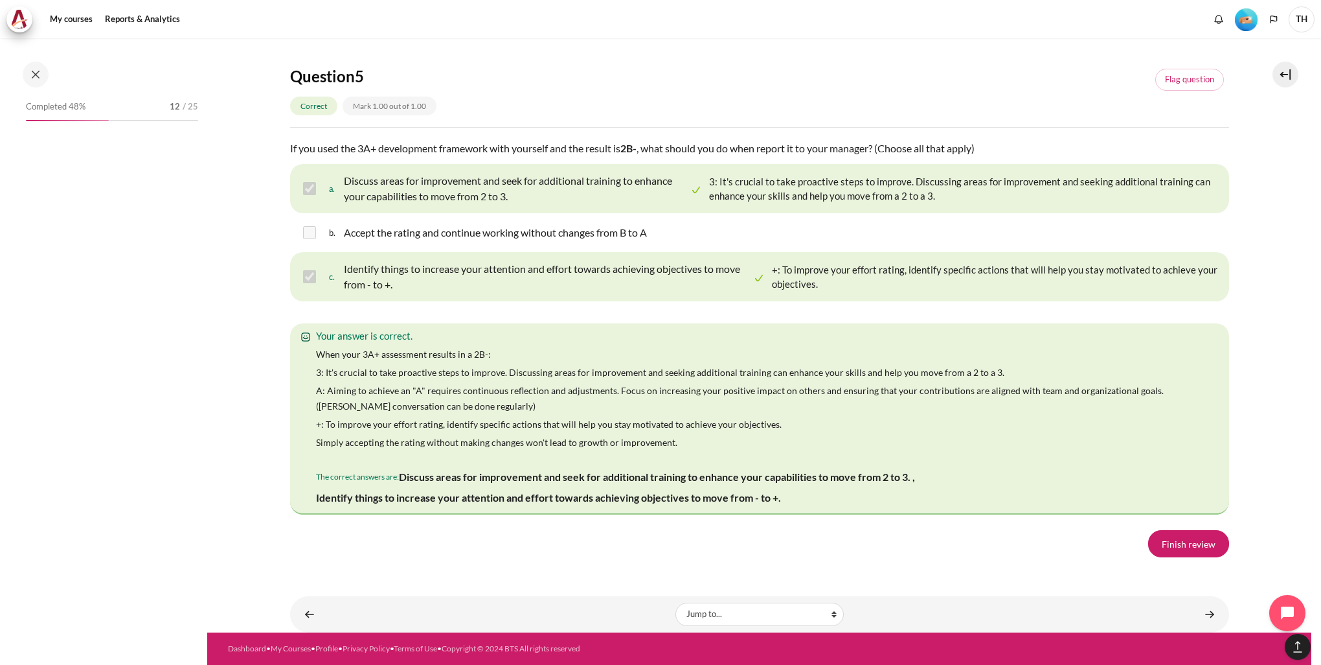
scroll to position [614, 0]
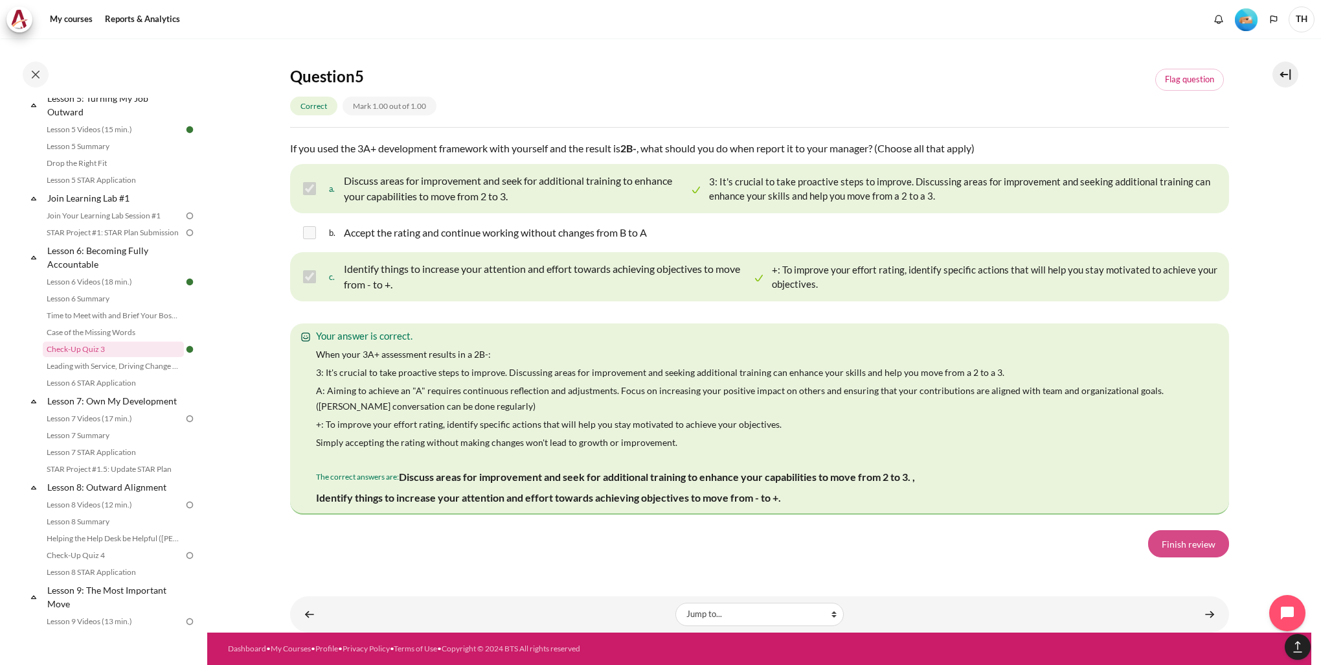
click at [1172, 536] on link "Finish review" at bounding box center [1188, 543] width 81 height 27
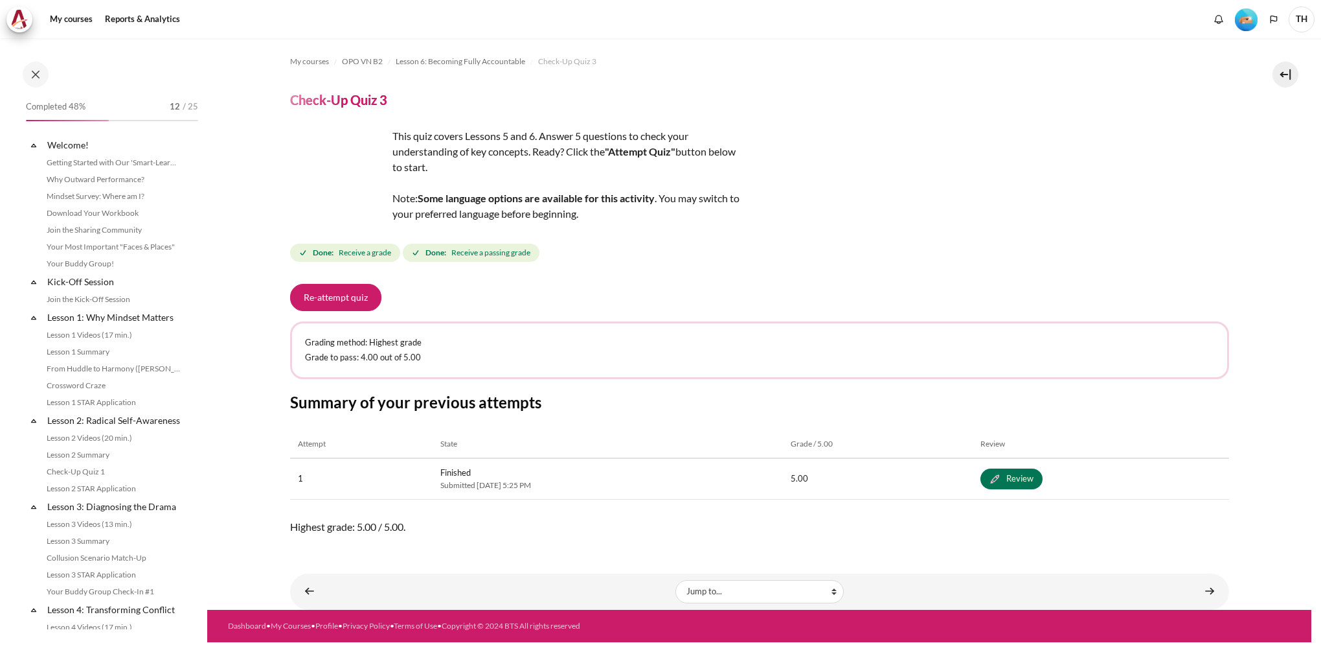
scroll to position [614, 0]
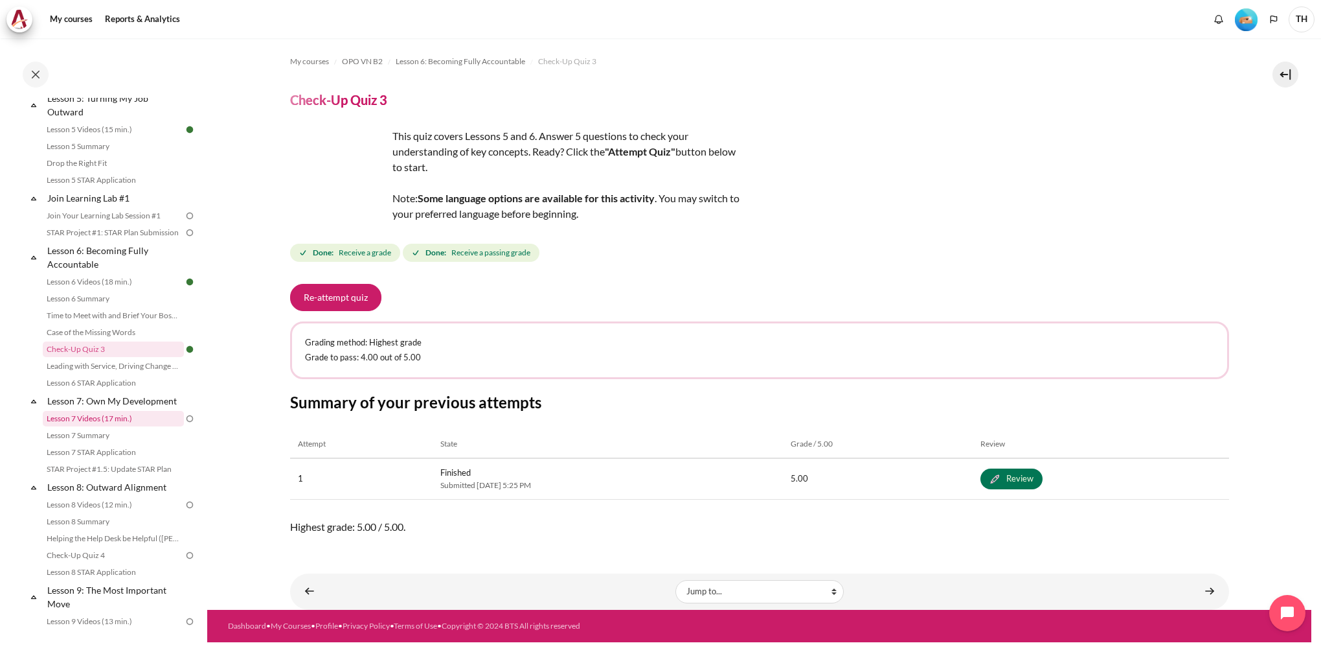
click at [91, 426] on link "Lesson 7 Videos (17 min.)" at bounding box center [113, 419] width 141 height 16
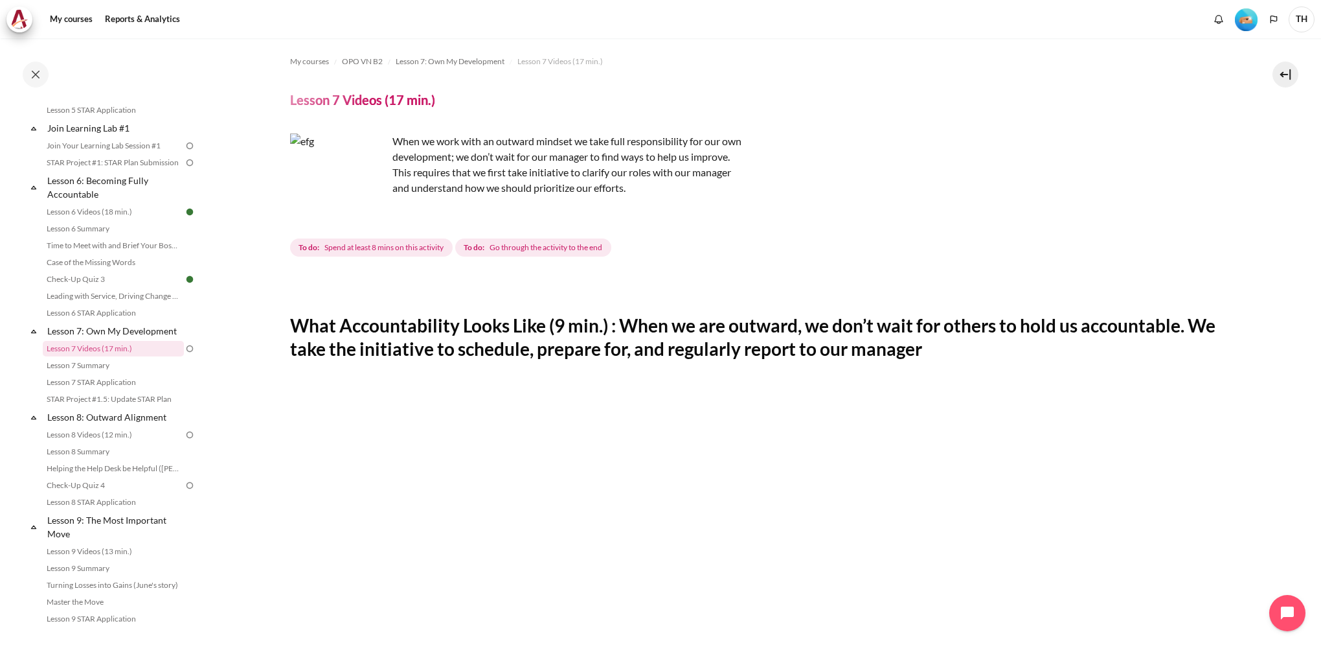
scroll to position [878, 0]
